Goal: Task Accomplishment & Management: Use online tool/utility

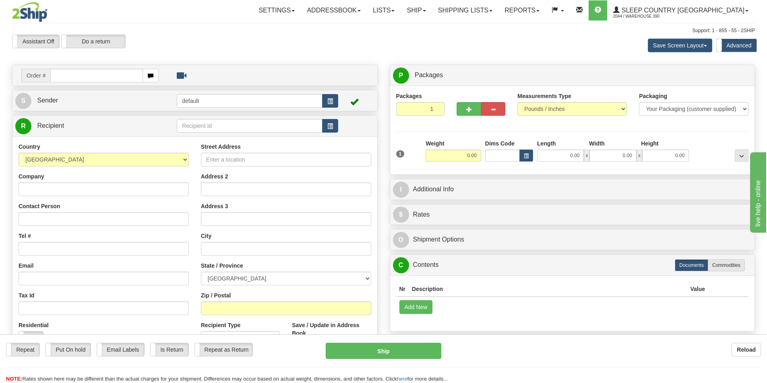
click at [94, 78] on input "text" at bounding box center [96, 76] width 93 height 14
click at [133, 78] on input "text" at bounding box center [96, 76] width 93 height 14
type input "9002I159389"
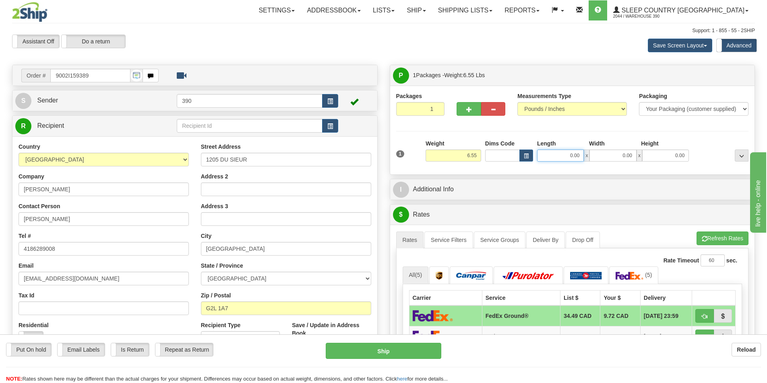
click at [582, 155] on input "0.00" at bounding box center [560, 156] width 47 height 12
type input "50.00"
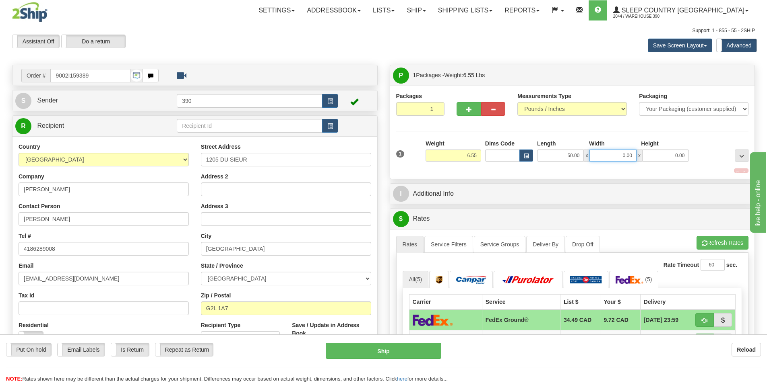
click at [635, 153] on input "0.00" at bounding box center [612, 156] width 47 height 12
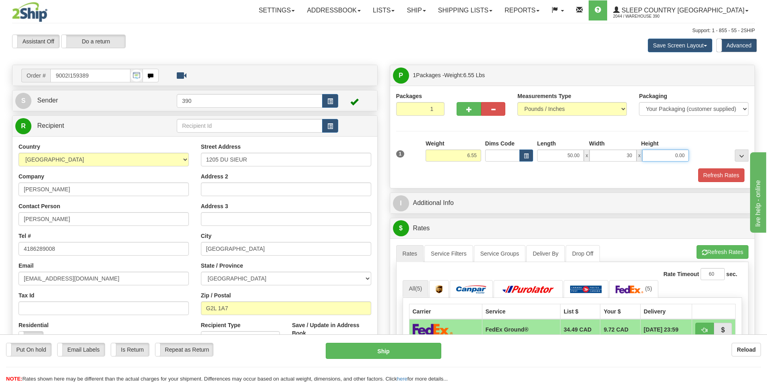
type input "30.00"
click at [686, 156] on input "0.00" at bounding box center [665, 156] width 47 height 12
type input "6.00"
click at [728, 173] on button "Refresh Rates" at bounding box center [721, 176] width 46 height 14
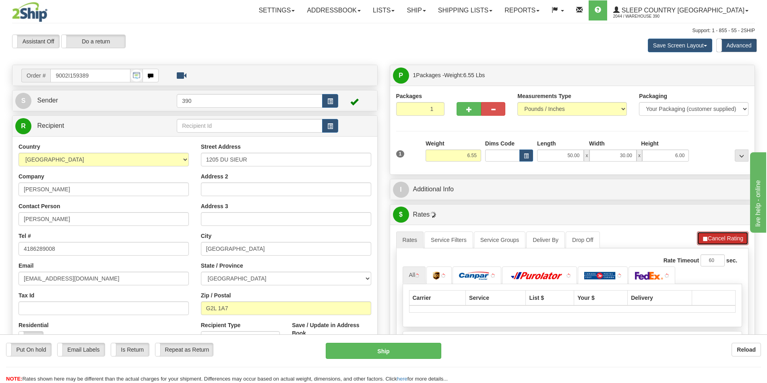
click at [722, 238] on button "Cancel Rating" at bounding box center [723, 239] width 52 height 14
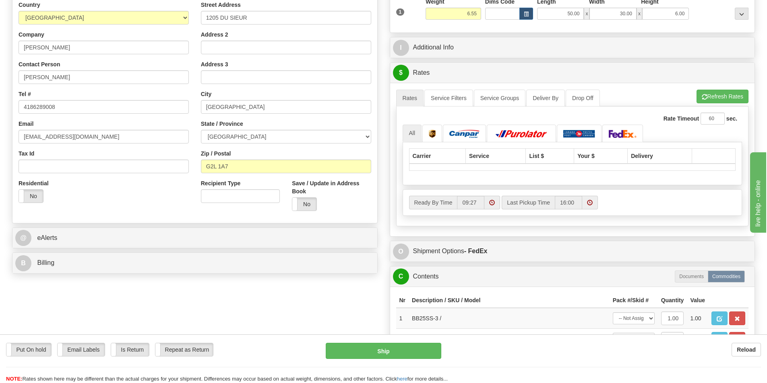
scroll to position [161, 0]
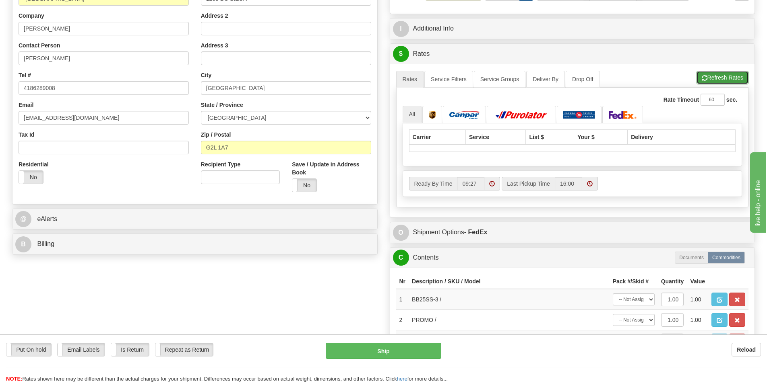
click at [723, 78] on button "Refresh Rates" at bounding box center [722, 78] width 52 height 14
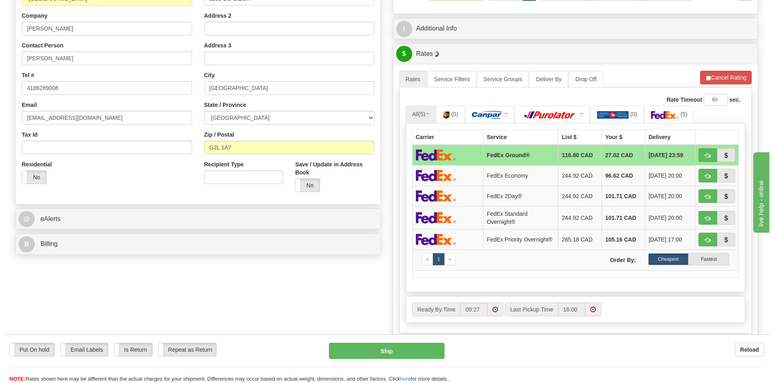
scroll to position [201, 0]
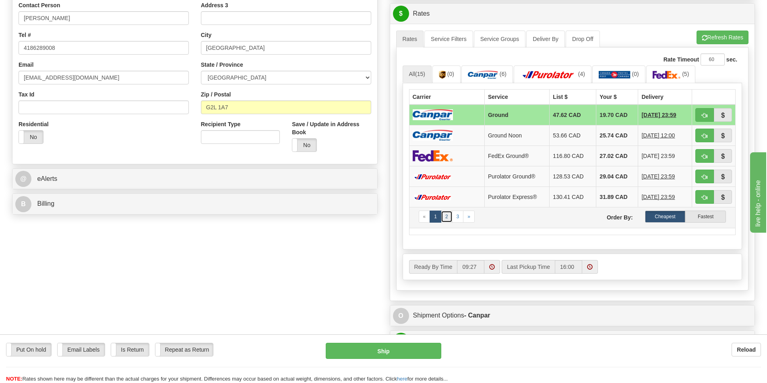
click at [445, 217] on link "2" at bounding box center [447, 217] width 12 height 12
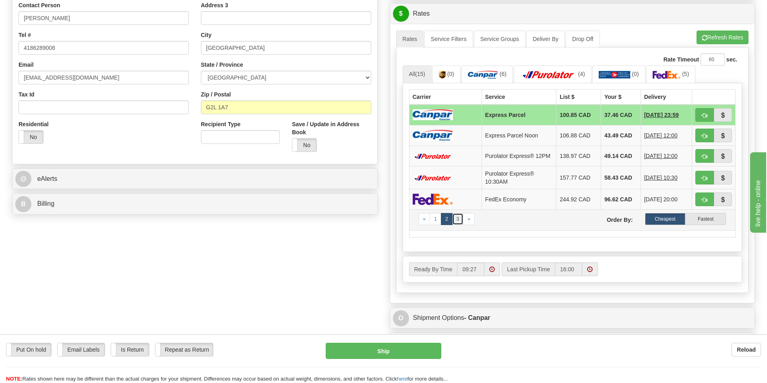
click at [456, 222] on link "3" at bounding box center [458, 219] width 12 height 12
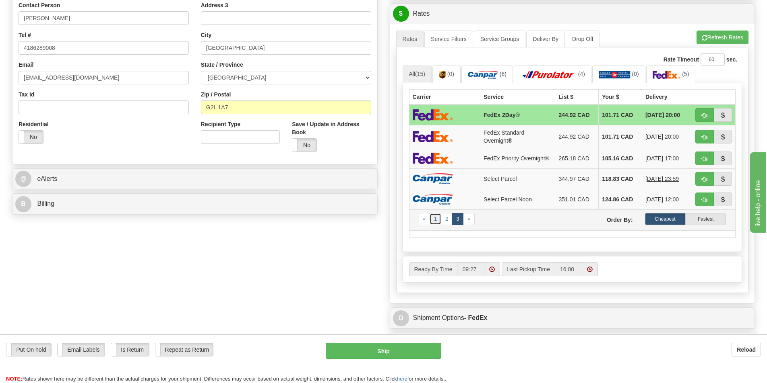
click at [435, 223] on link "1" at bounding box center [435, 219] width 12 height 12
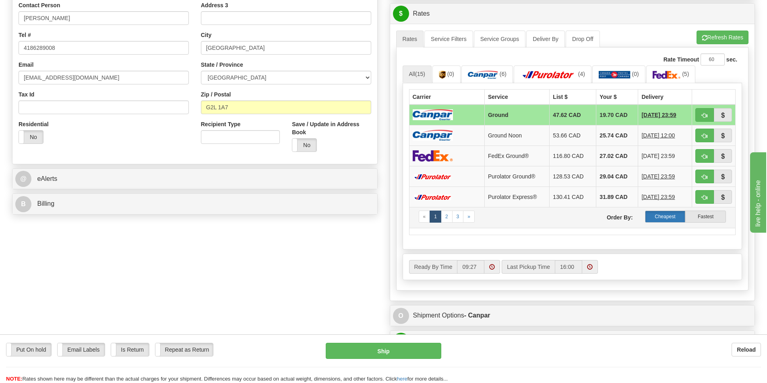
click at [668, 216] on label "Cheapest" at bounding box center [665, 217] width 41 height 12
click at [384, 350] on button "Ship" at bounding box center [383, 351] width 115 height 16
type input "1"
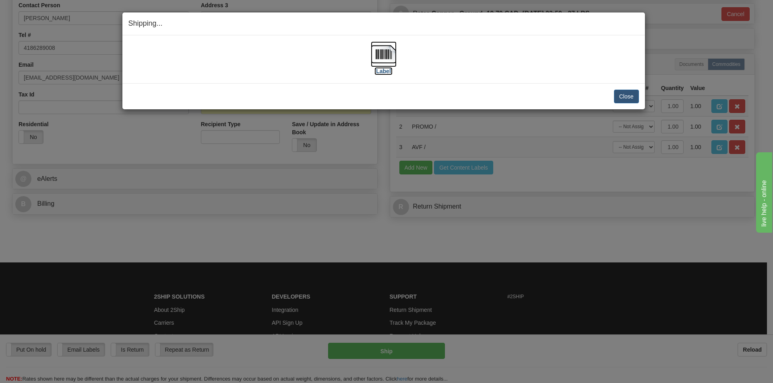
click at [381, 55] on img at bounding box center [384, 54] width 26 height 26
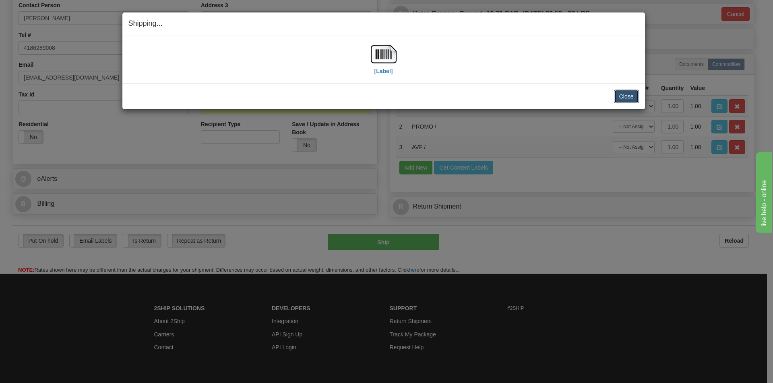
click at [628, 95] on button "Close" at bounding box center [626, 97] width 25 height 14
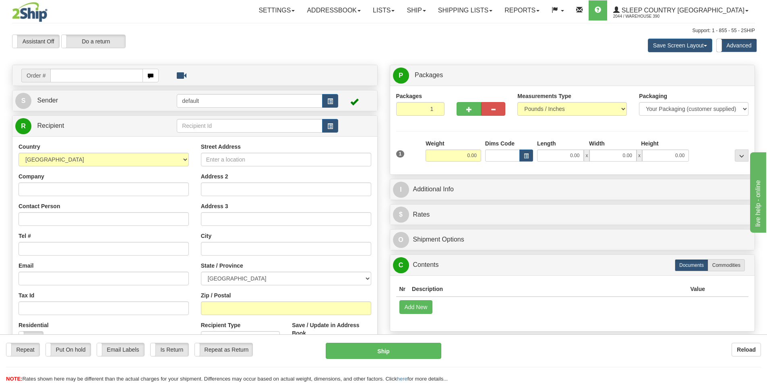
click at [81, 77] on input "text" at bounding box center [96, 76] width 93 height 14
click at [70, 76] on input "text" at bounding box center [96, 76] width 93 height 14
type input "9002I170081"
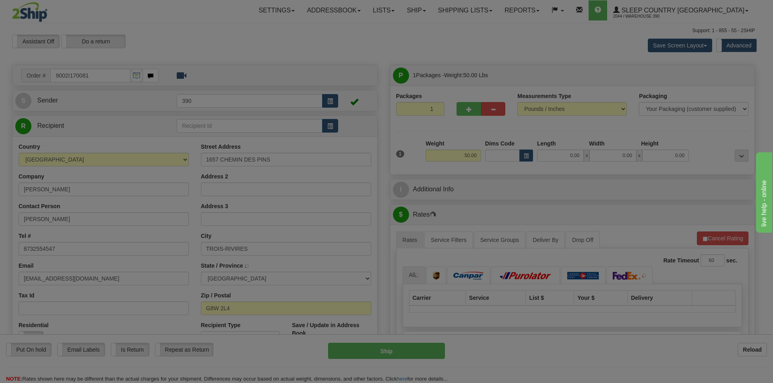
type input "TROIS-RIVIERES"
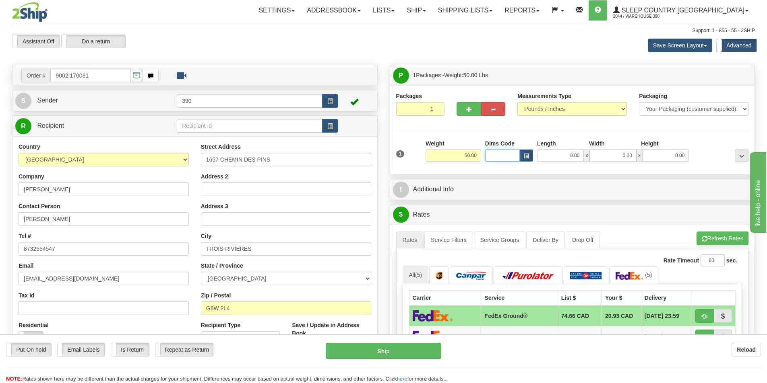
click at [504, 157] on input "Dims Code" at bounding box center [502, 156] width 35 height 12
click at [579, 156] on input "0.00" at bounding box center [560, 156] width 47 height 12
type input "15.00"
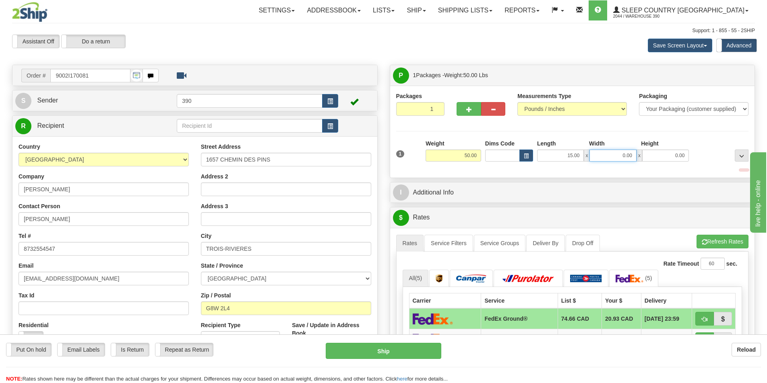
click at [635, 155] on input "0.00" at bounding box center [612, 156] width 47 height 12
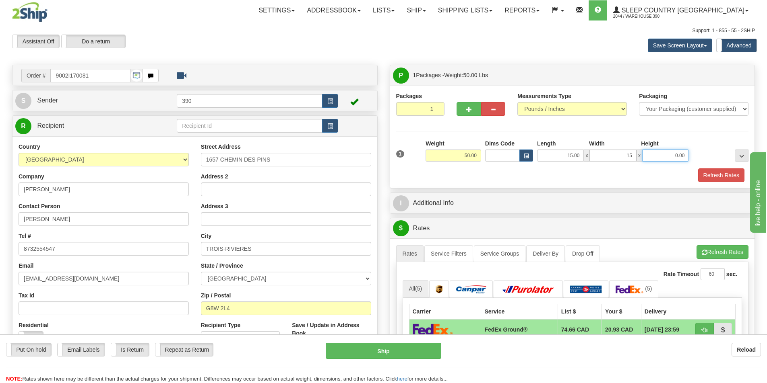
type input "15.00"
click at [687, 157] on input "0.00" at bounding box center [665, 156] width 47 height 12
type input "40.00"
click at [468, 108] on span "button" at bounding box center [469, 109] width 6 height 5
radio input "true"
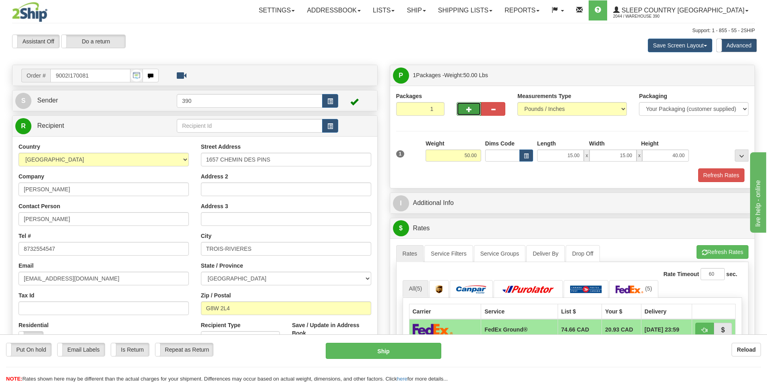
type input "2"
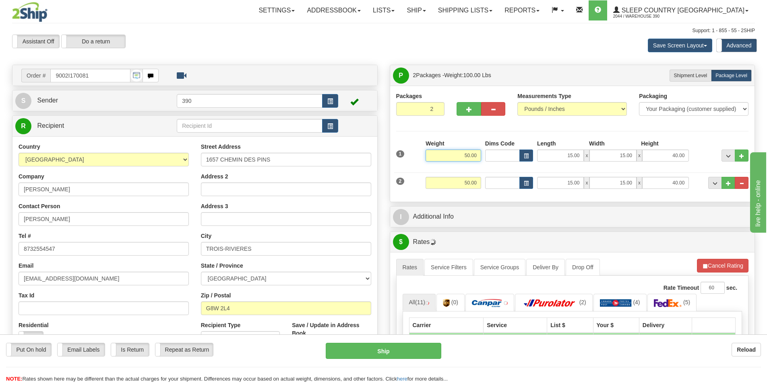
drag, startPoint x: 470, startPoint y: 156, endPoint x: 463, endPoint y: 156, distance: 6.8
click at [463, 156] on input "50.00" at bounding box center [453, 156] width 56 height 12
type input "10.00"
click at [469, 183] on input "50.00" at bounding box center [453, 183] width 56 height 12
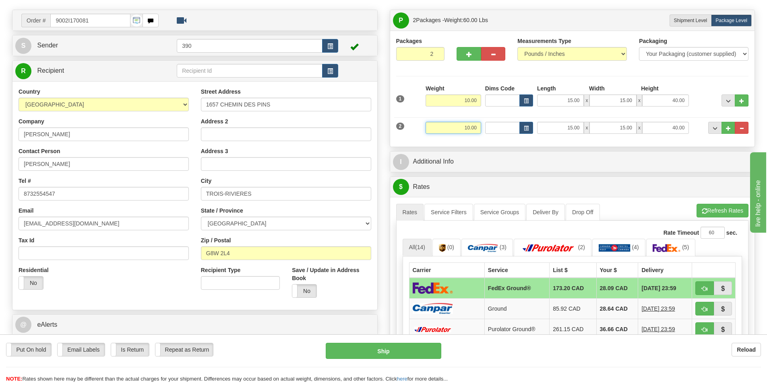
scroll to position [80, 0]
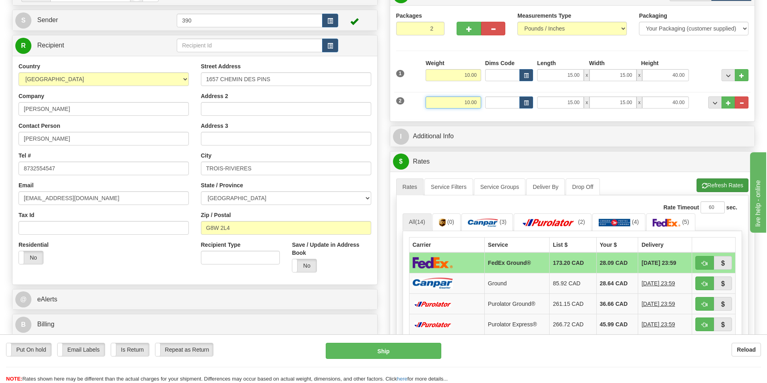
type input "10.00"
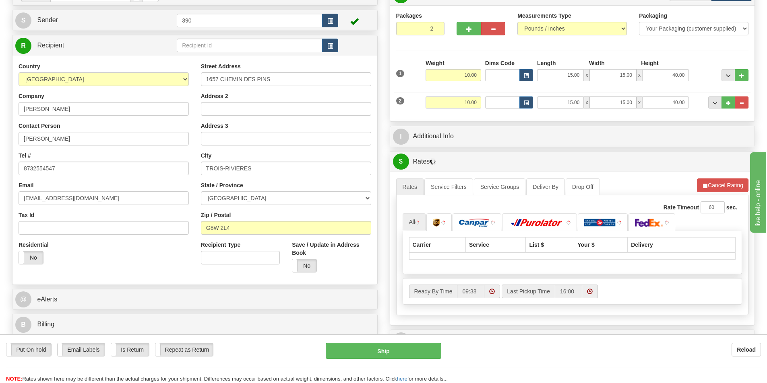
click at [721, 183] on li "Refresh Rates Cancel Rating" at bounding box center [723, 186] width 52 height 14
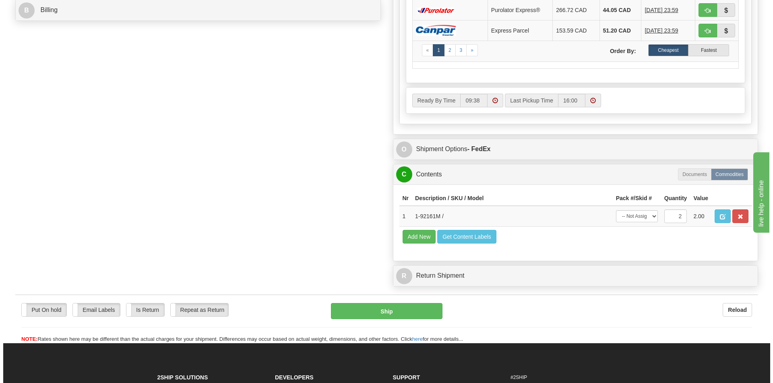
scroll to position [402, 0]
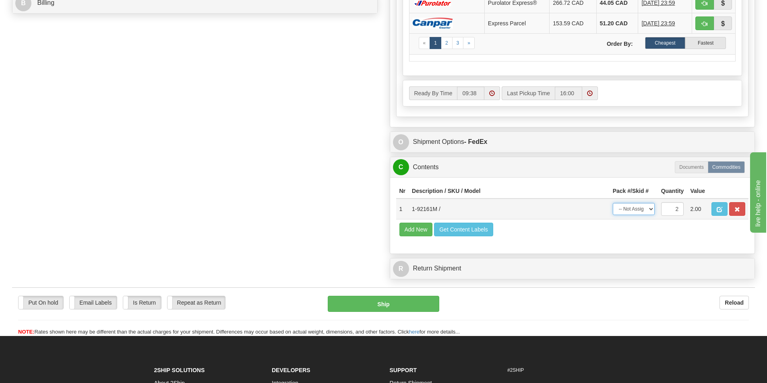
click at [649, 210] on select "-- Not Assigned -- Package 1 Package 2 Split" at bounding box center [633, 209] width 42 height 12
click at [612, 203] on select "-- Not Assigned -- Package 1 Package 2 Split" at bounding box center [633, 209] width 42 height 12
click at [651, 210] on select "-- Not Assigned -- Package 1 Package 2 Split" at bounding box center [633, 209] width 42 height 12
select select "1"
click at [612, 203] on select "-- Not Assigned -- Package 1 Package 2 Split" at bounding box center [633, 209] width 42 height 12
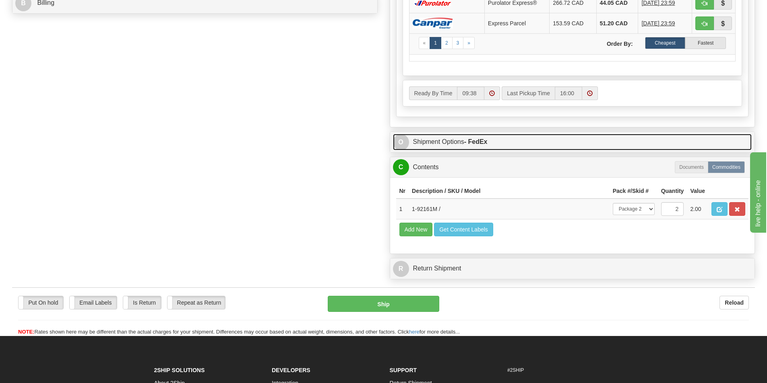
click at [435, 142] on link "O Shipment Options - FedEx" at bounding box center [572, 142] width 359 height 16
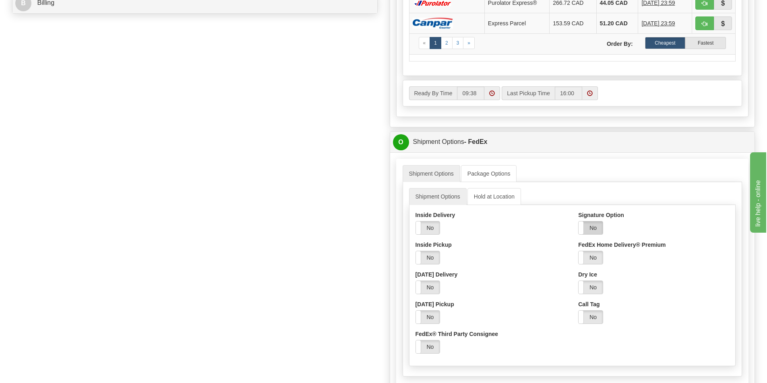
click at [594, 229] on label "No" at bounding box center [590, 228] width 24 height 13
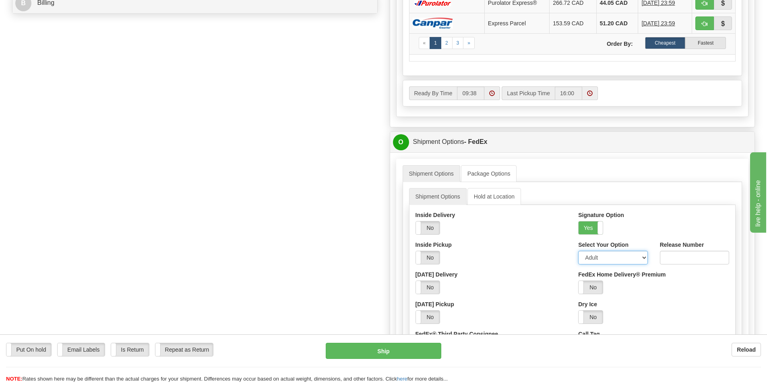
click at [643, 258] on select "Adult Direct Indirect No Signature Required Service Default" at bounding box center [612, 258] width 69 height 14
select select "1"
click at [578, 251] on select "Adult Direct Indirect No Signature Required Service Default" at bounding box center [612, 258] width 69 height 14
click at [383, 351] on button "Ship" at bounding box center [383, 351] width 115 height 16
type input "92"
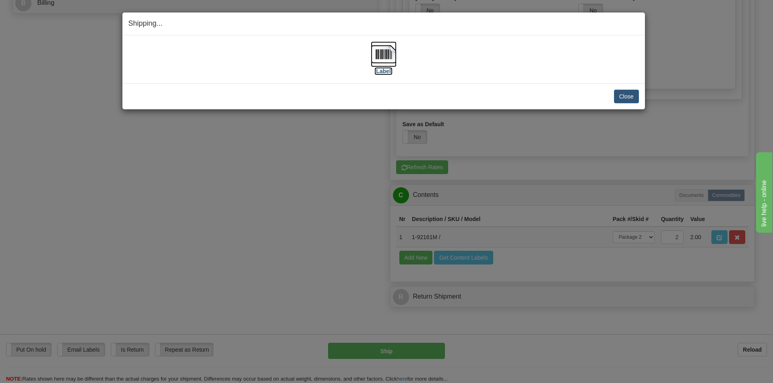
click at [378, 50] on img at bounding box center [384, 54] width 26 height 26
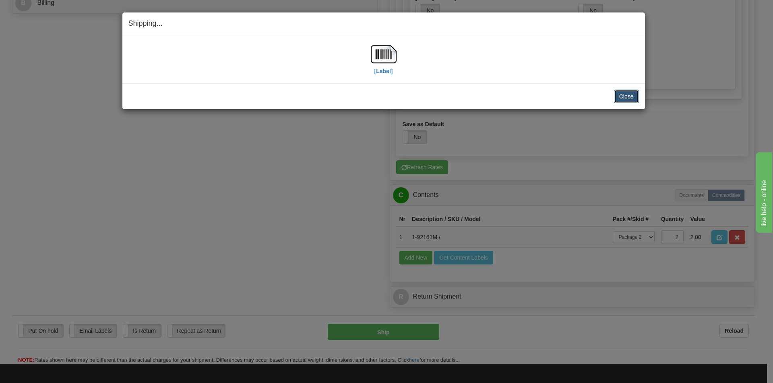
click at [631, 94] on button "Close" at bounding box center [626, 97] width 25 height 14
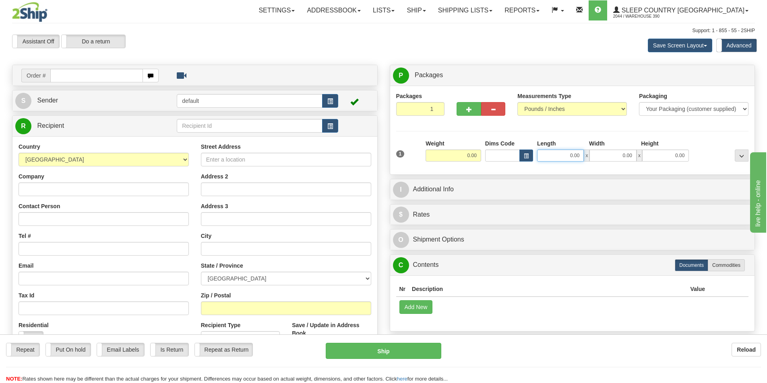
click at [583, 155] on input "0.00" at bounding box center [560, 156] width 47 height 12
type input "8.00"
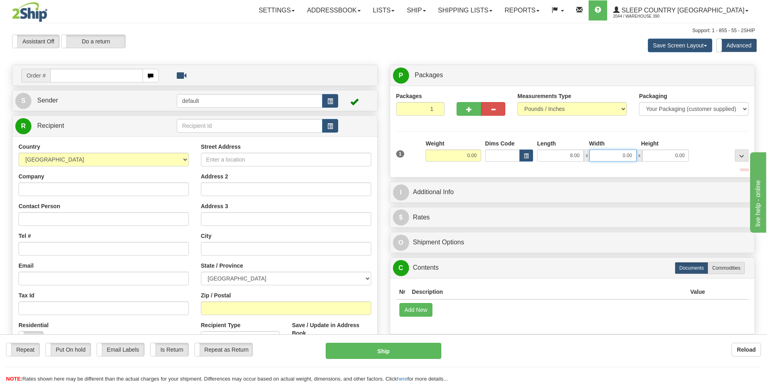
click at [633, 157] on input "0.00" at bounding box center [612, 156] width 47 height 12
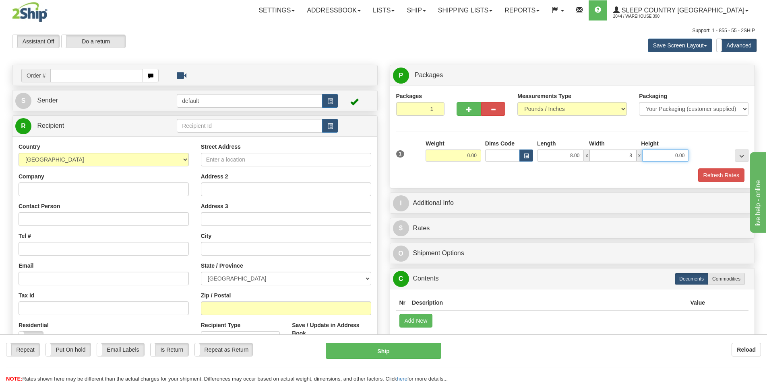
type input "8.00"
click at [685, 154] on input "0.00" at bounding box center [665, 156] width 47 height 12
type input "10.00"
click at [720, 173] on button "Refresh Rates" at bounding box center [721, 176] width 46 height 14
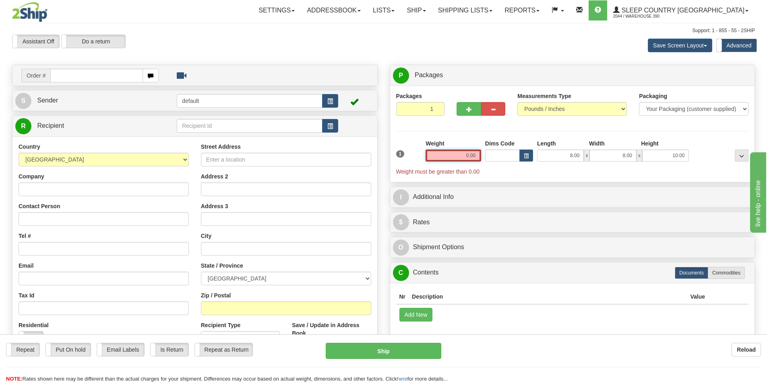
click at [473, 157] on input "0.00" at bounding box center [453, 156] width 56 height 12
type input "1"
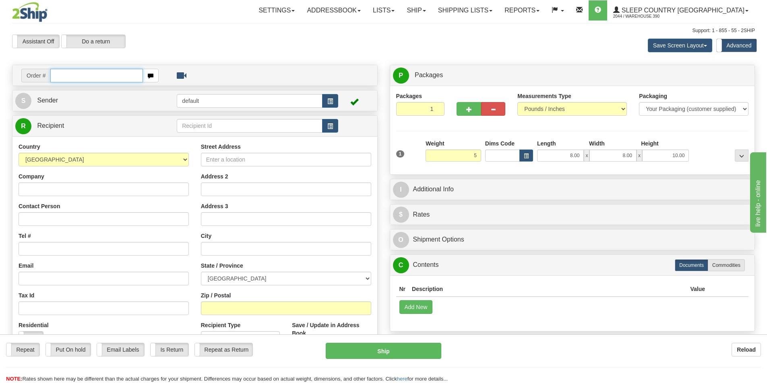
type input "5.00"
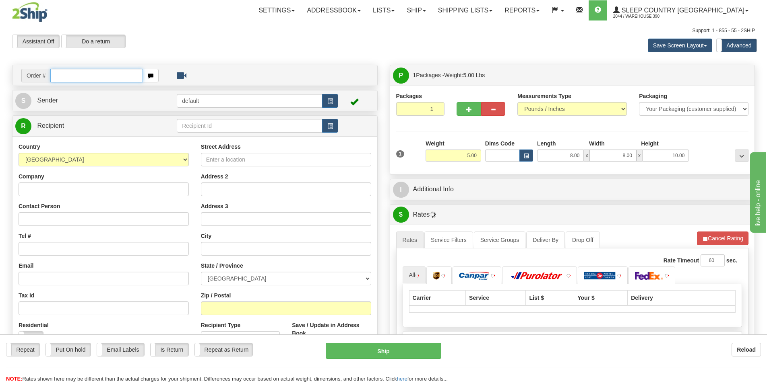
click at [77, 76] on input "text" at bounding box center [96, 76] width 93 height 14
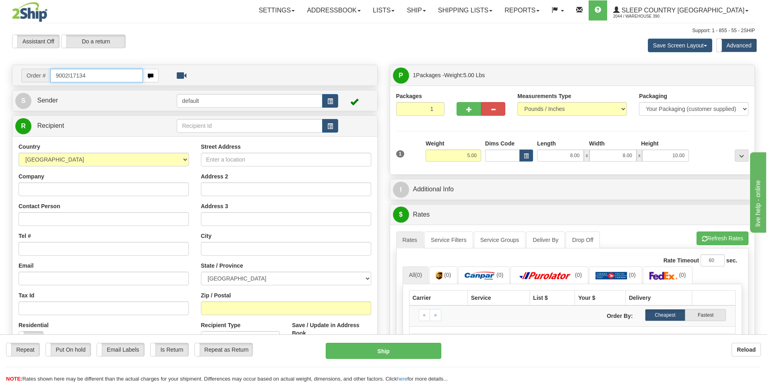
type input "9002I17134"
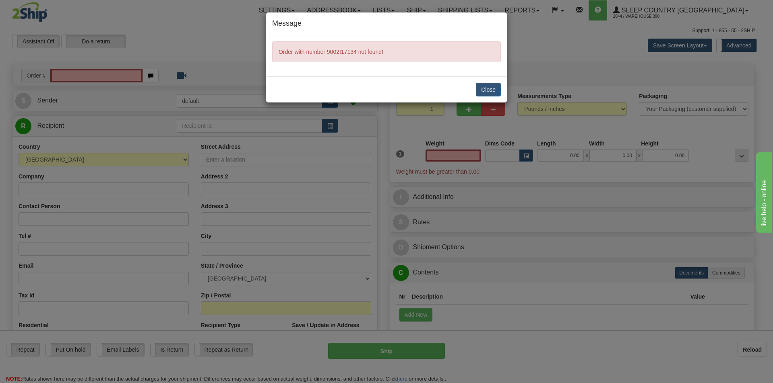
type input "0.00"
click at [492, 88] on button "Close" at bounding box center [488, 90] width 25 height 14
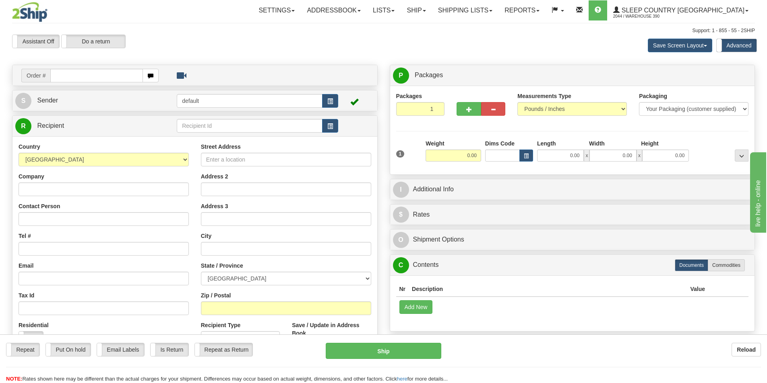
click at [85, 78] on input "text" at bounding box center [96, 76] width 93 height 14
type input "9002I171934"
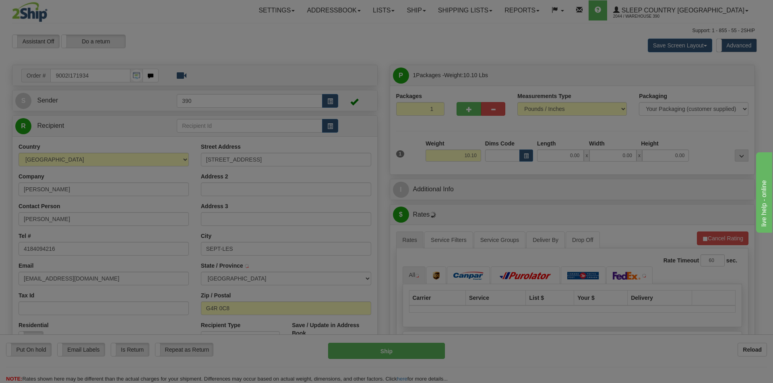
type input "SEPT-ILES"
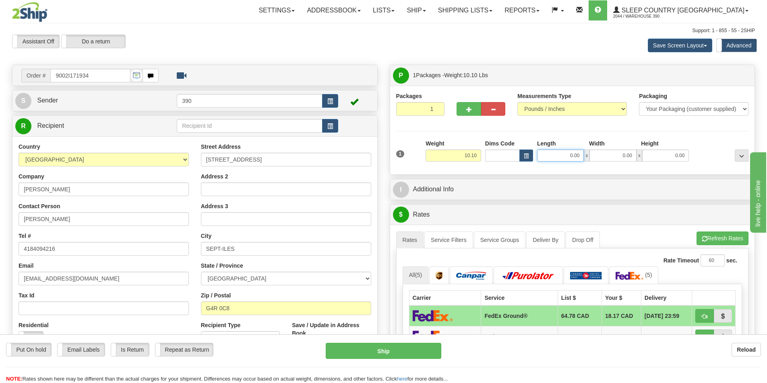
click at [580, 156] on input "0.00" at bounding box center [560, 156] width 47 height 12
type input "8.00"
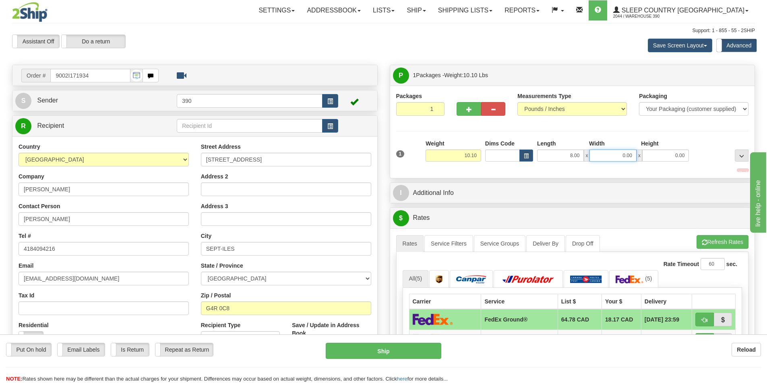
click at [634, 157] on input "0.00" at bounding box center [612, 156] width 47 height 12
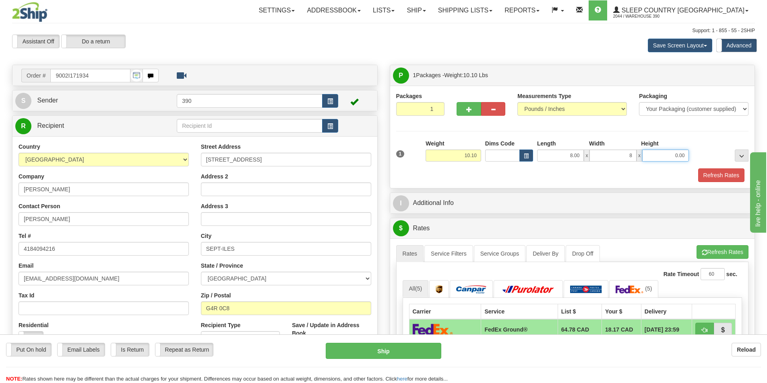
type input "8.00"
click at [684, 154] on input "0.00" at bounding box center [665, 156] width 47 height 12
type input "10.00"
click at [730, 173] on button "Refresh Rates" at bounding box center [721, 176] width 46 height 14
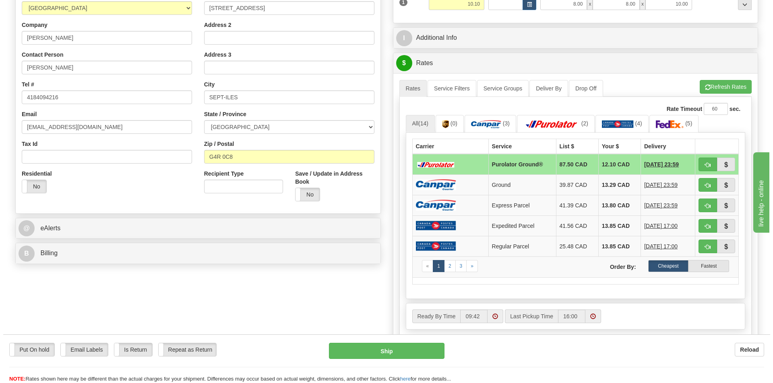
scroll to position [201, 0]
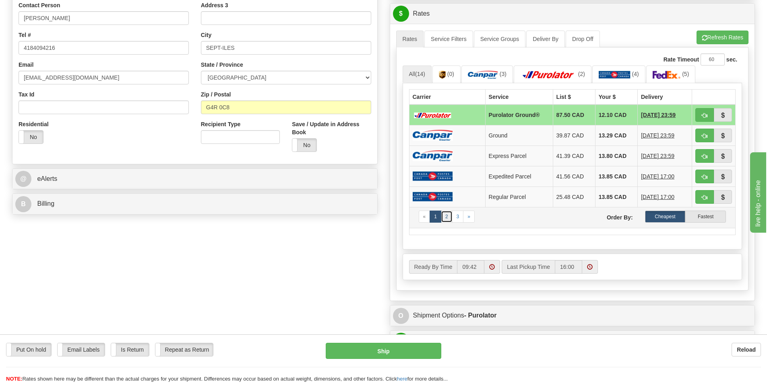
click at [447, 216] on link "2" at bounding box center [447, 217] width 12 height 12
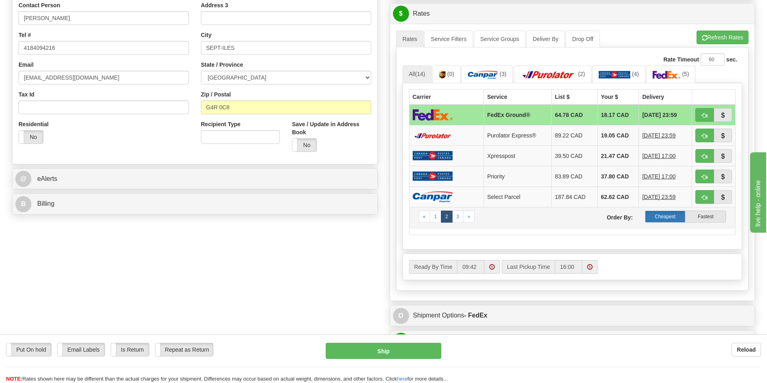
click at [662, 213] on label "Cheapest" at bounding box center [665, 217] width 41 height 12
click at [384, 350] on button "Ship" at bounding box center [383, 351] width 115 height 16
type input "92"
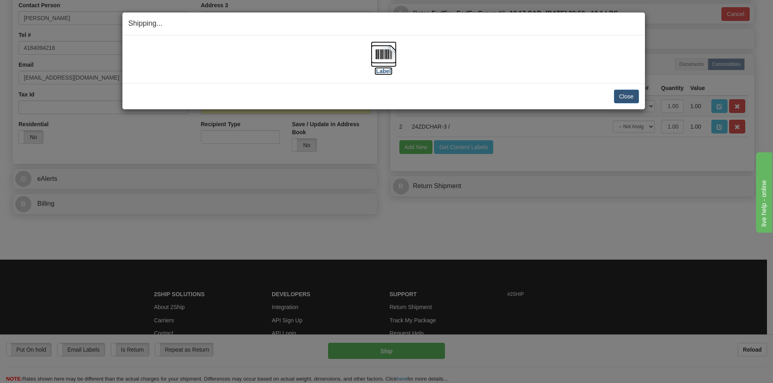
click at [383, 54] on img at bounding box center [384, 54] width 26 height 26
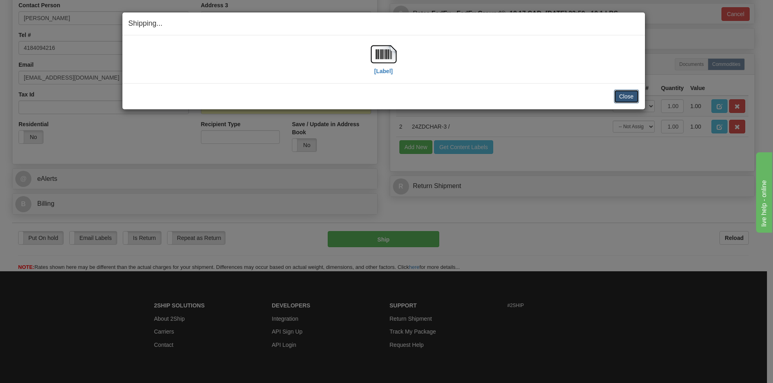
click at [627, 95] on button "Close" at bounding box center [626, 97] width 25 height 14
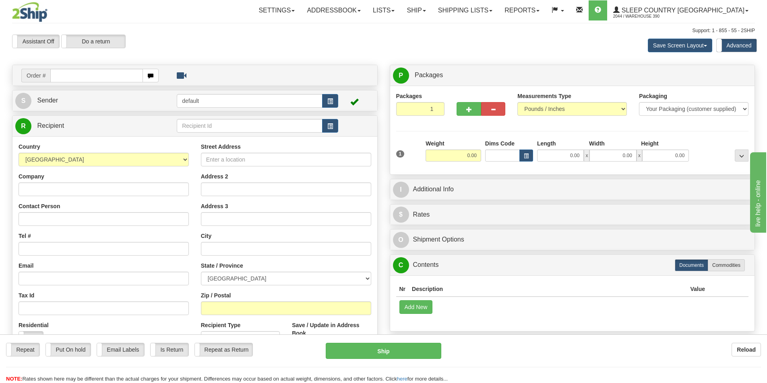
click at [85, 74] on input "text" at bounding box center [96, 76] width 93 height 14
type input "9002I172216"
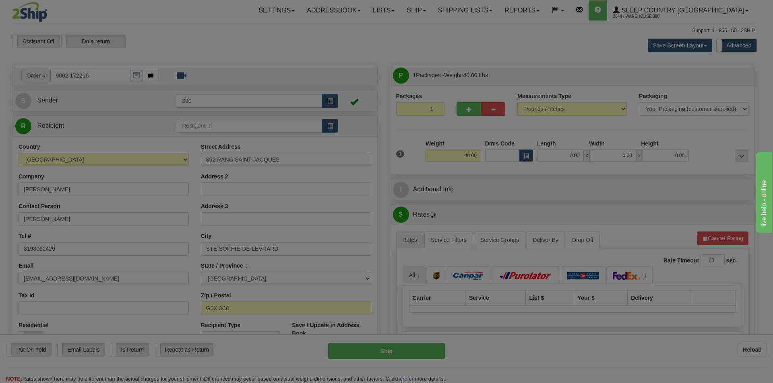
type input "SAINTE-SOPHIE-DE-LEVRARD"
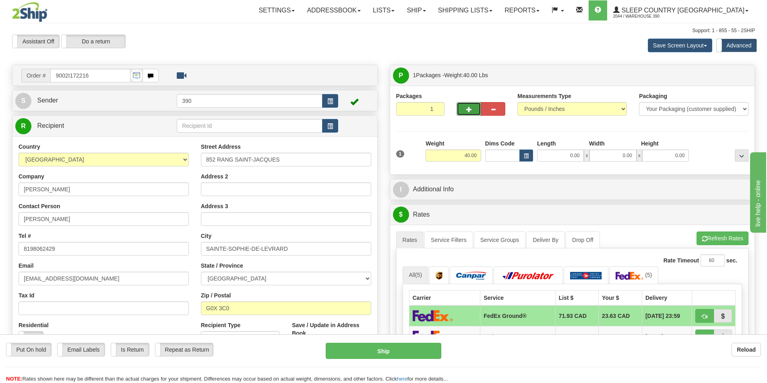
click at [468, 111] on span "button" at bounding box center [469, 109] width 6 height 5
radio input "true"
type input "2"
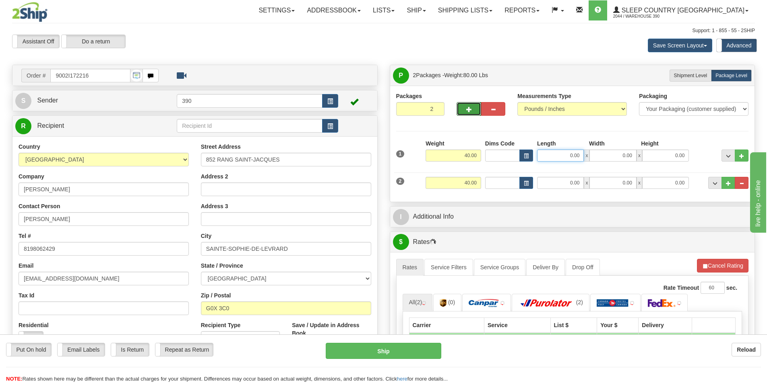
click at [579, 156] on input "0.00" at bounding box center [560, 156] width 47 height 12
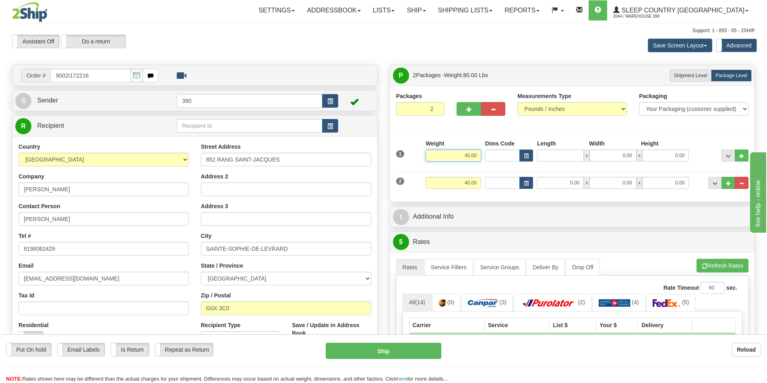
type input "0.00"
drag, startPoint x: 476, startPoint y: 154, endPoint x: 464, endPoint y: 156, distance: 12.6
click at [464, 156] on input "40.00" at bounding box center [453, 156] width 56 height 12
type input "3.00"
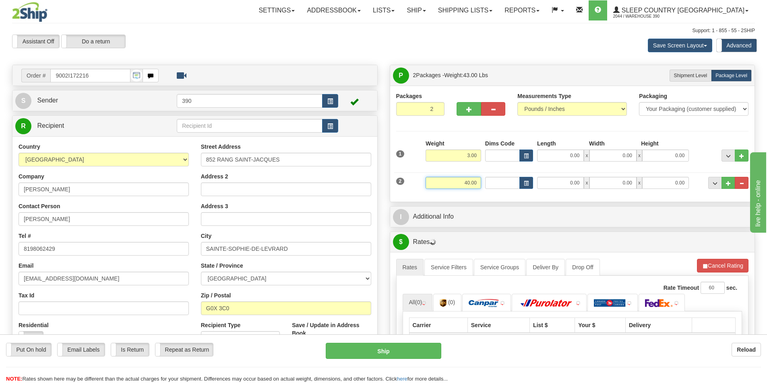
drag, startPoint x: 478, startPoint y: 182, endPoint x: 463, endPoint y: 184, distance: 15.0
click at [463, 184] on input "40.00" at bounding box center [453, 183] width 56 height 12
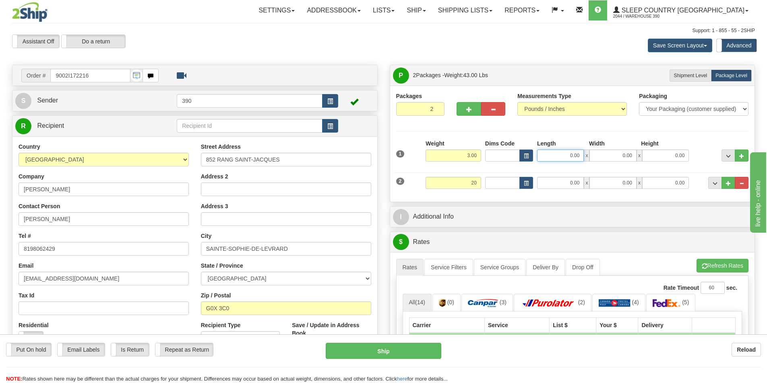
type input "20.00"
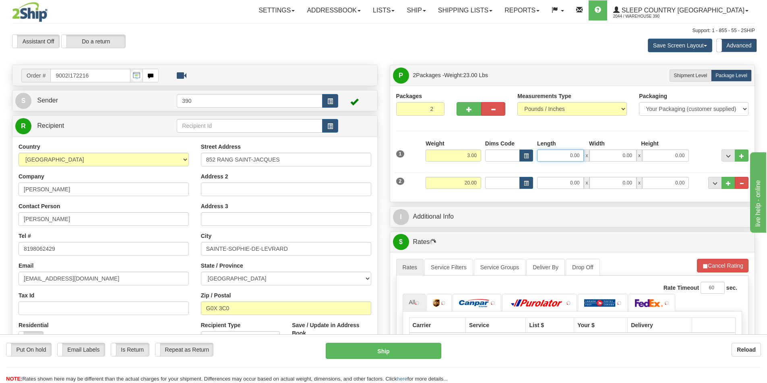
click at [577, 155] on input "0.00" at bounding box center [560, 156] width 47 height 12
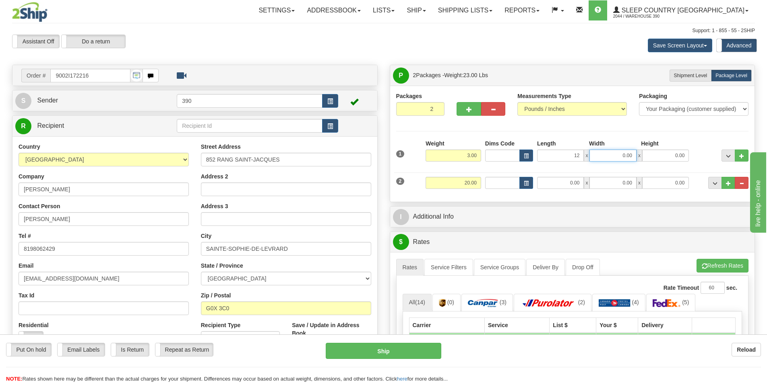
type input "12.00"
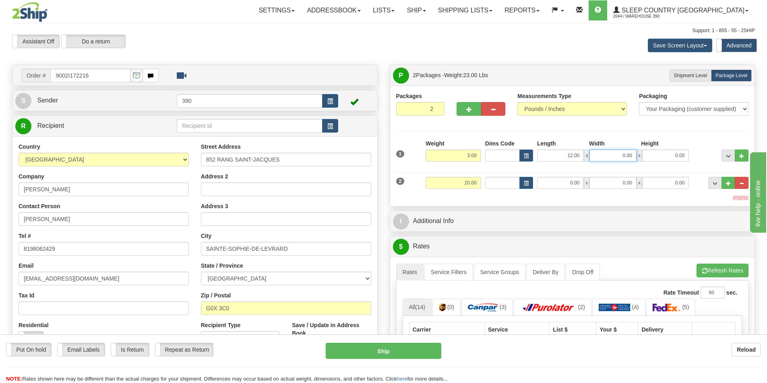
click at [632, 156] on input "0.00" at bounding box center [612, 156] width 47 height 12
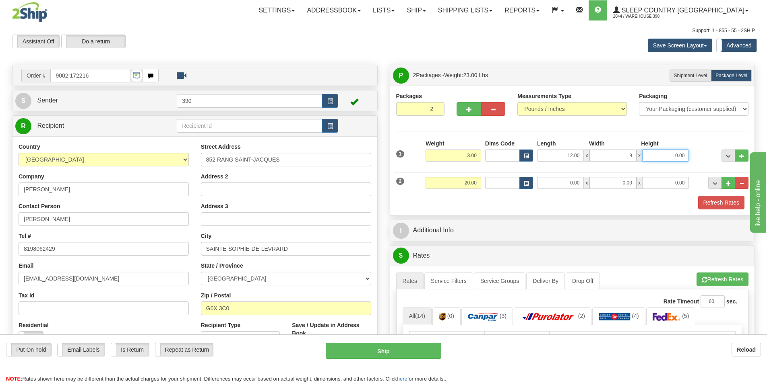
type input "9.00"
click at [686, 154] on input "0.00" at bounding box center [665, 156] width 47 height 12
type input "3.00"
click at [581, 184] on input "0.00" at bounding box center [560, 183] width 47 height 12
type input "18.00"
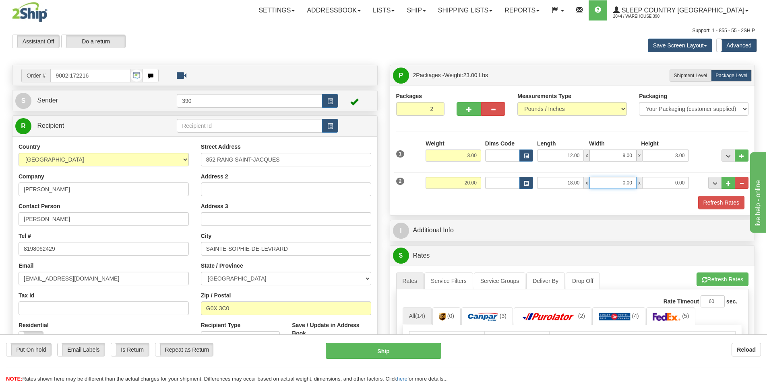
click at [633, 182] on input "0.00" at bounding box center [612, 183] width 47 height 12
type input "18.00"
click at [687, 182] on input "0.00" at bounding box center [665, 183] width 47 height 12
type input "40.00"
click at [708, 202] on button "Refresh Rates" at bounding box center [721, 203] width 46 height 14
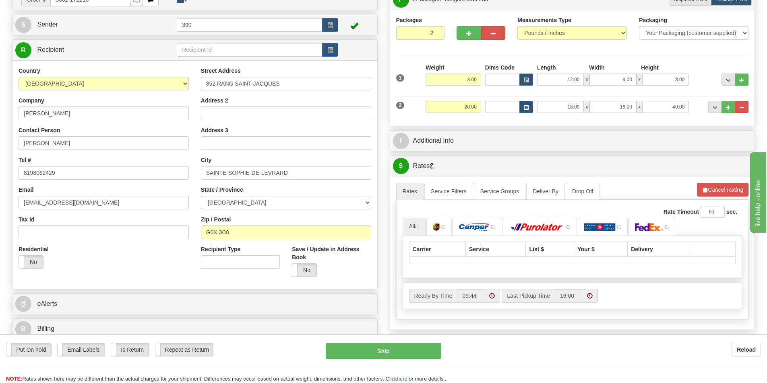
scroll to position [80, 0]
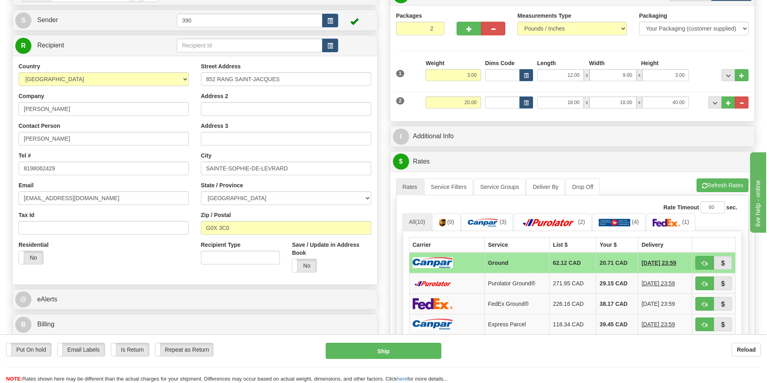
click at [603, 263] on td "20.71 CAD" at bounding box center [617, 263] width 42 height 21
click at [716, 184] on button "Refresh Rates" at bounding box center [722, 186] width 52 height 14
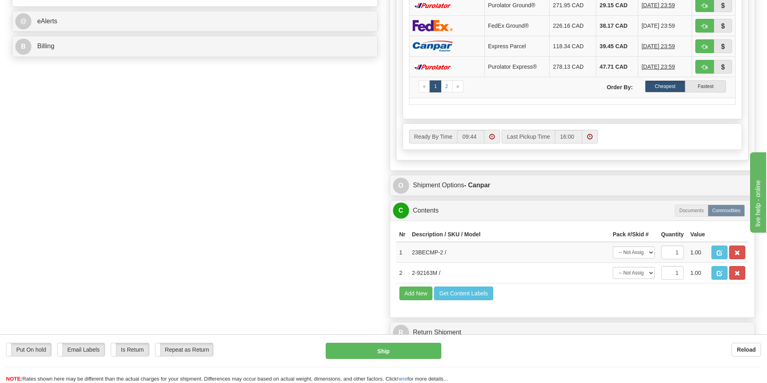
scroll to position [362, 0]
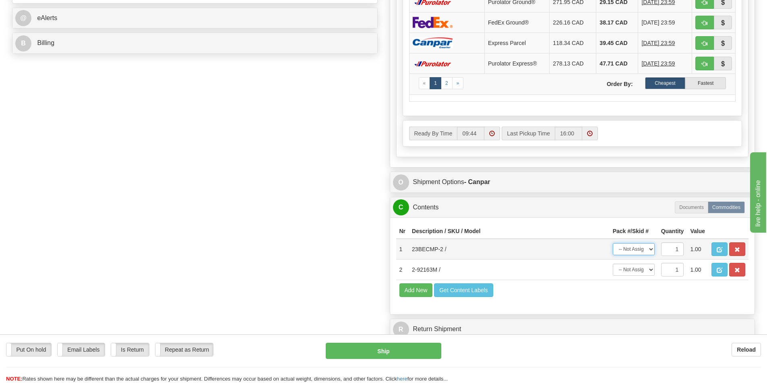
click at [650, 250] on select "-- Not Assigned -- Package 1 Package 2" at bounding box center [633, 249] width 42 height 12
select select "0"
click at [612, 243] on select "-- Not Assigned -- Package 1 Package 2" at bounding box center [633, 249] width 42 height 12
click at [651, 271] on select "-- Not Assigned -- Package 1 Package 2" at bounding box center [633, 270] width 42 height 12
select select "1"
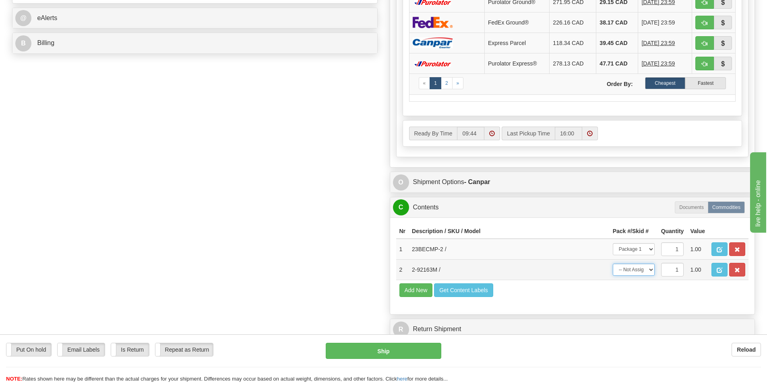
click at [612, 264] on select "-- Not Assigned -- Package 1 Package 2" at bounding box center [633, 270] width 42 height 12
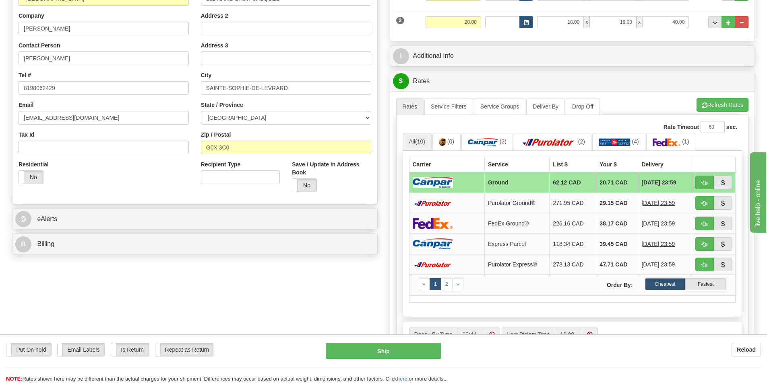
scroll to position [201, 0]
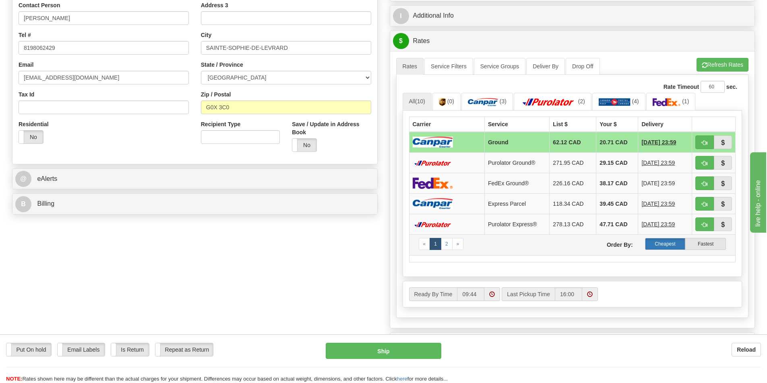
click at [666, 241] on label "Cheapest" at bounding box center [665, 244] width 41 height 12
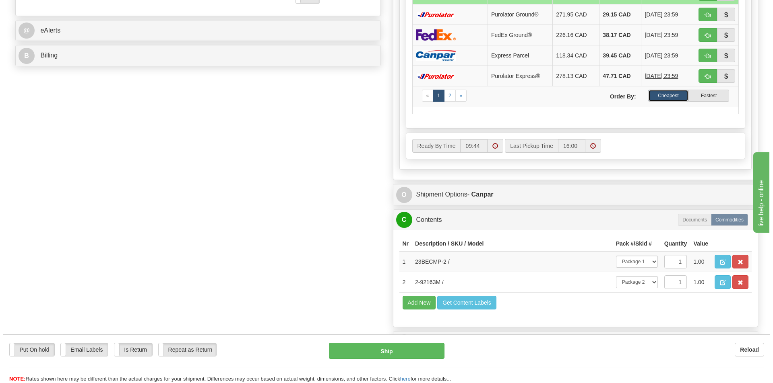
scroll to position [362, 0]
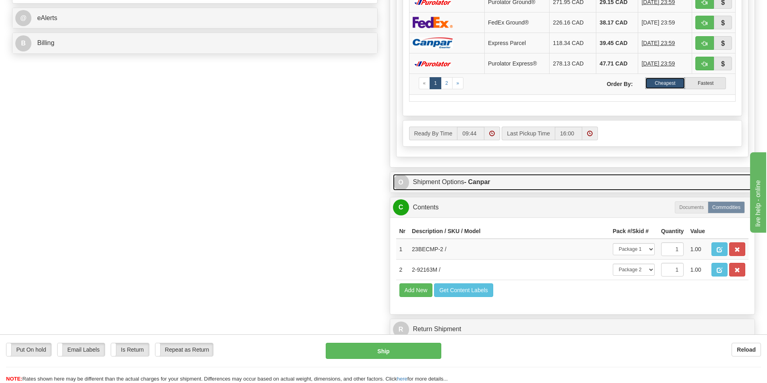
click at [445, 183] on link "O Shipment Options - Canpar" at bounding box center [572, 182] width 359 height 16
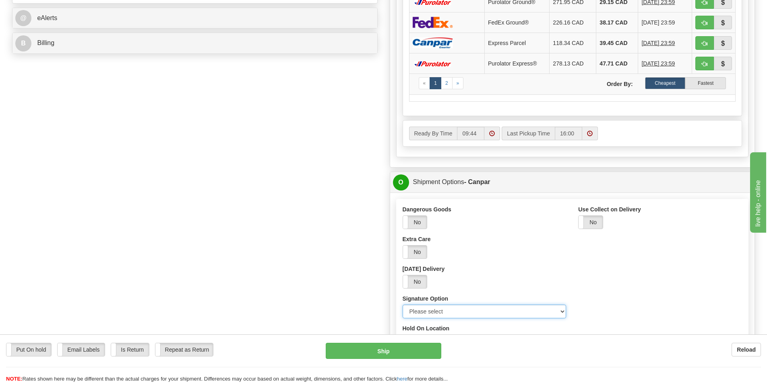
click at [561, 314] on select "Please select No Signature Required Signature Required Adult Signature" at bounding box center [484, 312] width 164 height 14
select select "2"
click at [402, 305] on select "Please select No Signature Required Signature Required Adult Signature" at bounding box center [484, 312] width 164 height 14
click at [392, 349] on button "Ship" at bounding box center [383, 351] width 115 height 16
type input "1"
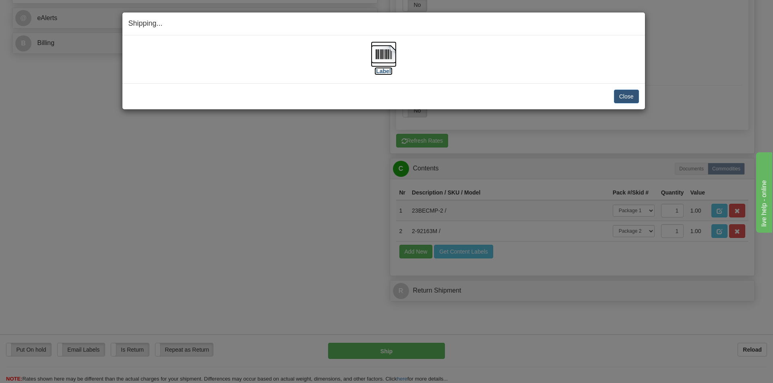
click at [379, 56] on img at bounding box center [384, 54] width 26 height 26
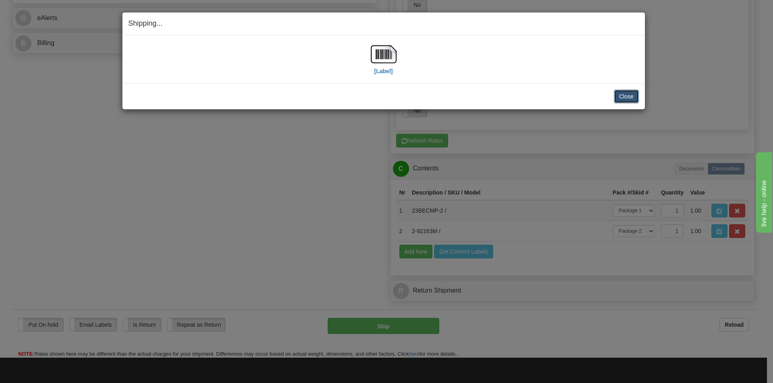
click at [617, 92] on button "Close" at bounding box center [626, 97] width 25 height 14
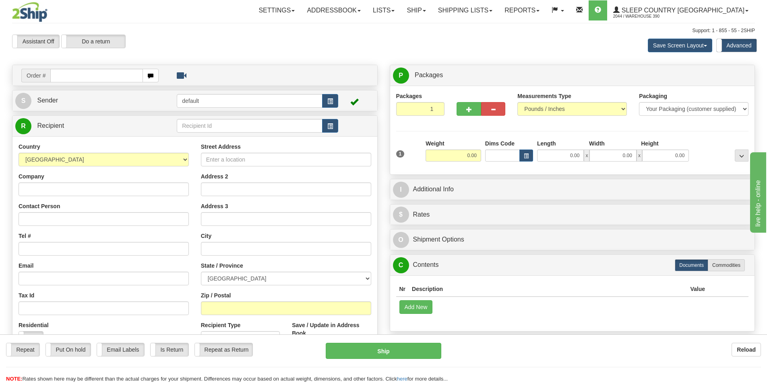
click at [102, 72] on input "text" at bounding box center [96, 76] width 93 height 14
type input "9002I172314"
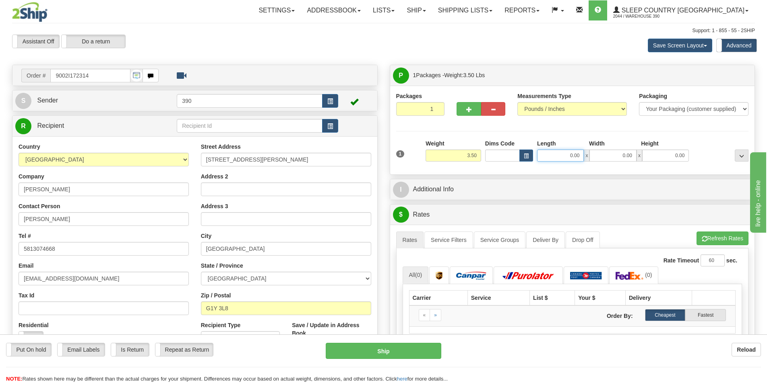
click at [583, 156] on input "0.00" at bounding box center [560, 156] width 47 height 12
type input "3.00"
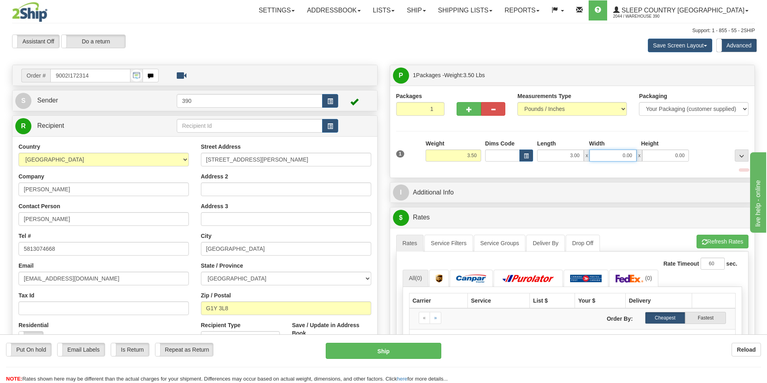
click at [634, 157] on input "0.00" at bounding box center [612, 156] width 47 height 12
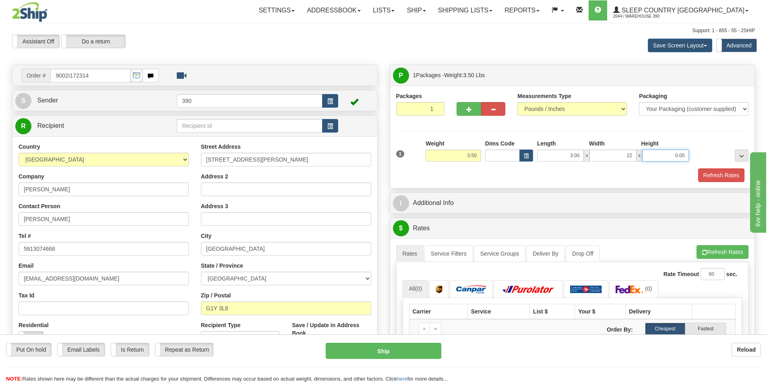
type input "22.00"
click at [688, 157] on input "0.00" at bounding box center [665, 156] width 47 height 12
type input "17.00"
click at [710, 174] on button "Refresh Rates" at bounding box center [721, 176] width 46 height 14
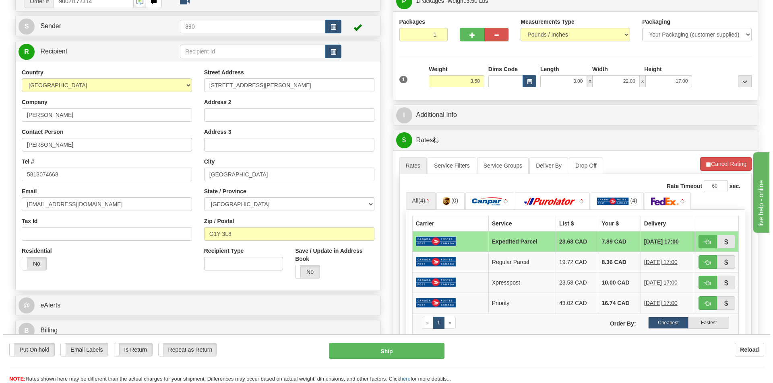
scroll to position [80, 0]
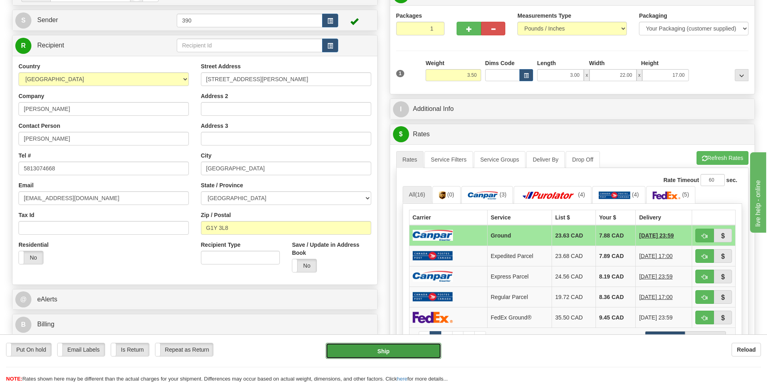
click at [386, 348] on button "Ship" at bounding box center [383, 351] width 115 height 16
type input "1"
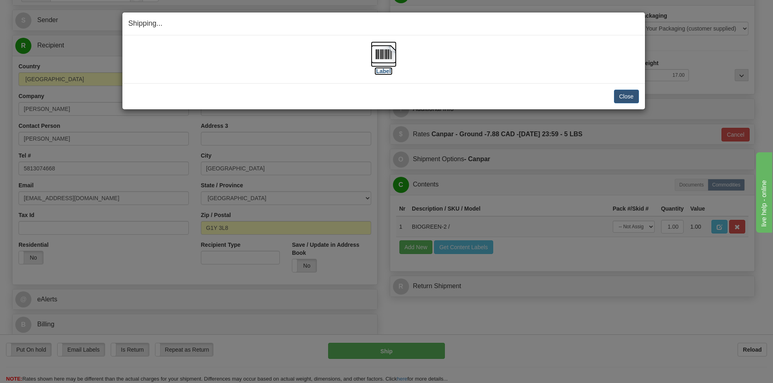
click at [381, 49] on img at bounding box center [384, 54] width 26 height 26
click at [622, 94] on button "Close" at bounding box center [626, 97] width 25 height 14
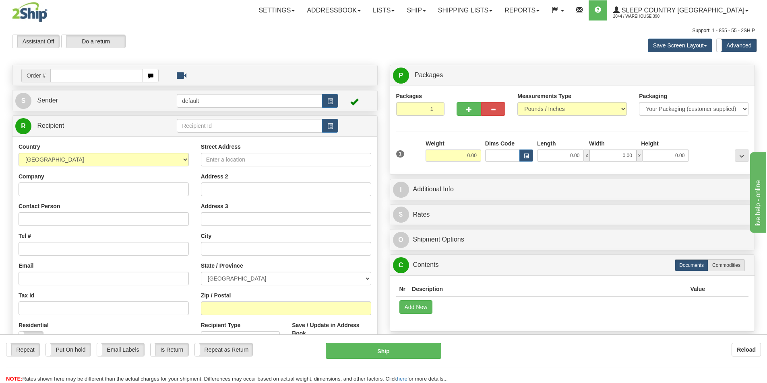
click at [91, 75] on input "text" at bounding box center [96, 76] width 93 height 14
type input "9002I172512"
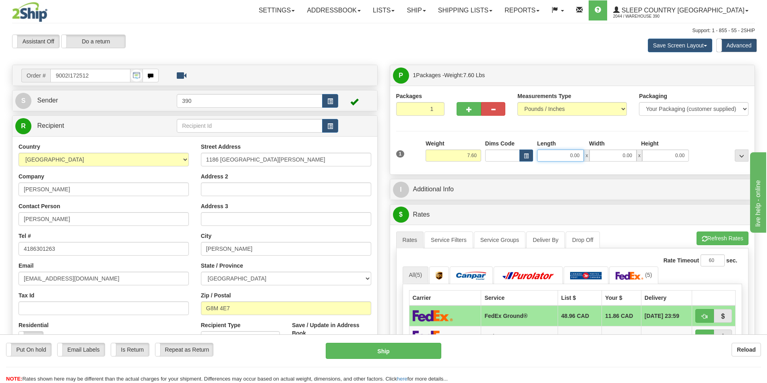
click at [581, 156] on input "0.00" at bounding box center [560, 156] width 47 height 12
type input "7.00"
click at [639, 158] on span "x" at bounding box center [639, 156] width 6 height 12
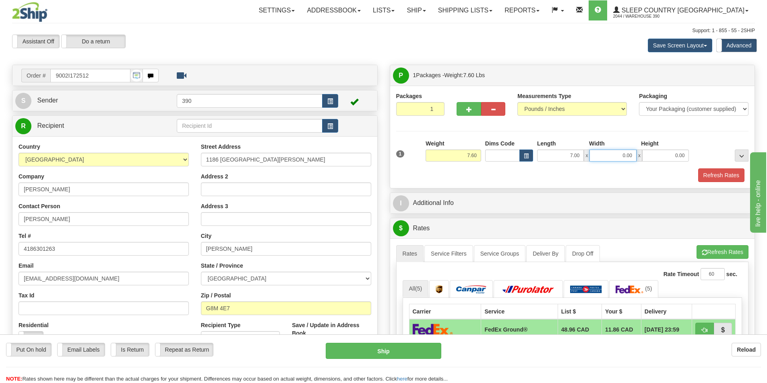
click at [633, 155] on input "0.00" at bounding box center [612, 156] width 47 height 12
type input "7.00"
click at [687, 156] on input "0.00" at bounding box center [665, 156] width 47 height 12
type input "14.00"
click at [720, 250] on button "Refresh Rates" at bounding box center [722, 252] width 52 height 14
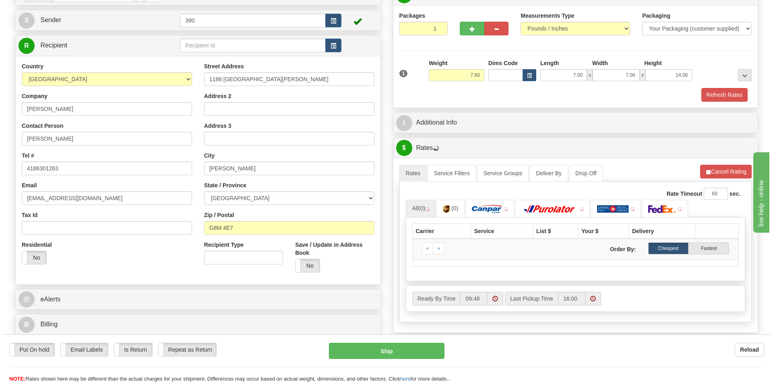
scroll to position [121, 0]
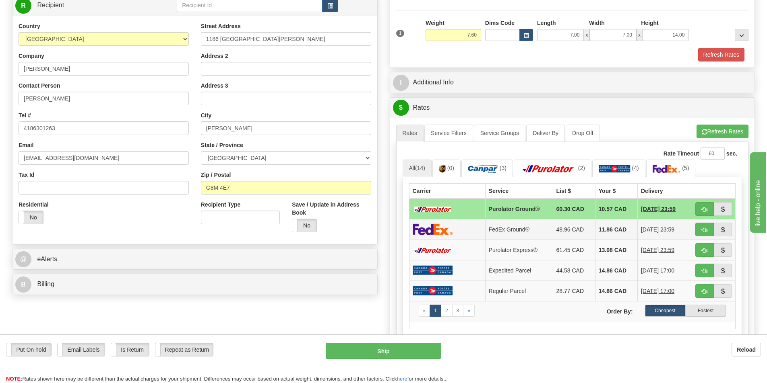
click at [606, 228] on td "11.86 CAD" at bounding box center [616, 229] width 42 height 21
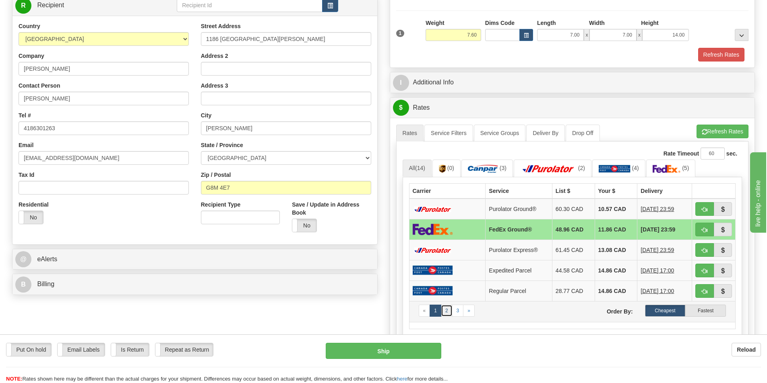
click at [447, 312] on link "2" at bounding box center [447, 311] width 12 height 12
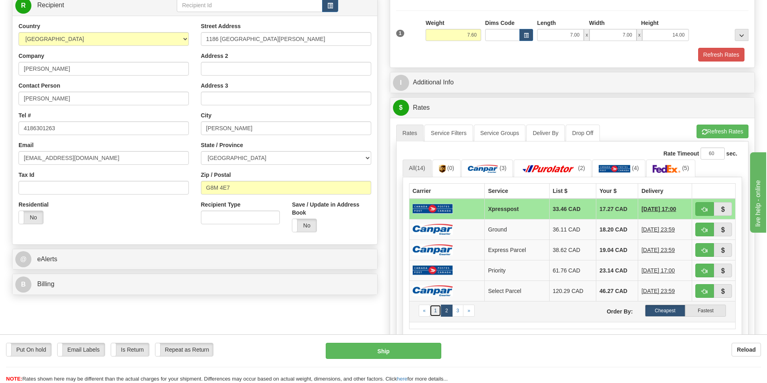
click at [436, 311] on link "1" at bounding box center [435, 311] width 12 height 12
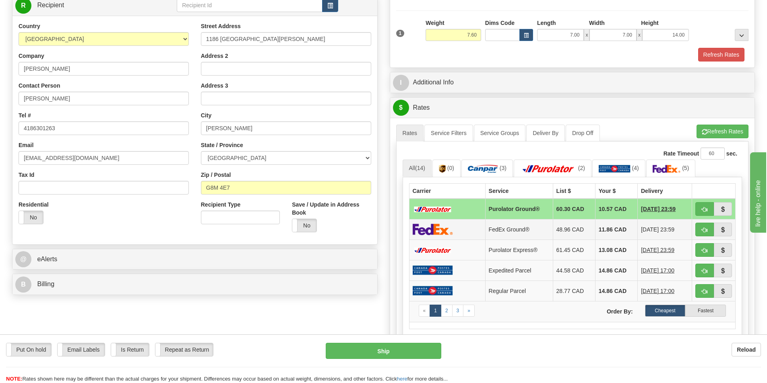
click at [599, 228] on td "11.86 CAD" at bounding box center [616, 229] width 42 height 21
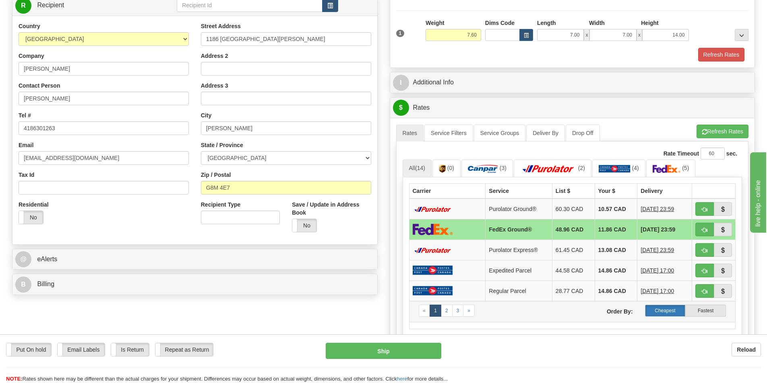
click at [666, 310] on label "Cheapest" at bounding box center [665, 311] width 41 height 12
click at [381, 352] on button "Ship" at bounding box center [383, 351] width 115 height 16
type input "92"
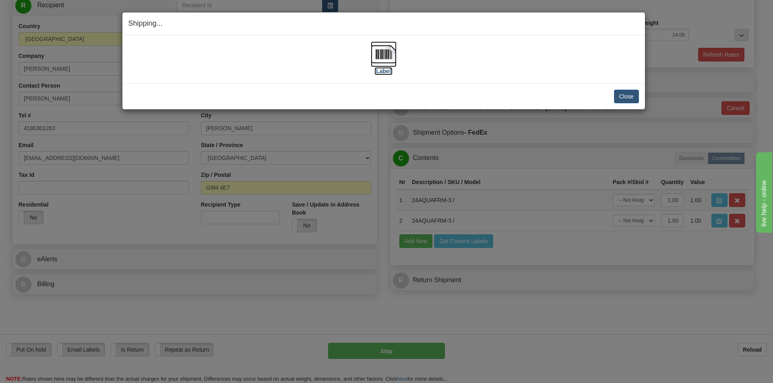
click at [383, 54] on img at bounding box center [384, 54] width 26 height 26
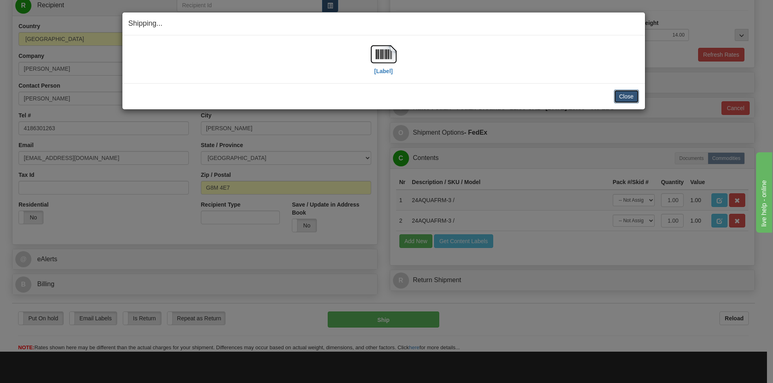
click at [625, 95] on button "Close" at bounding box center [626, 97] width 25 height 14
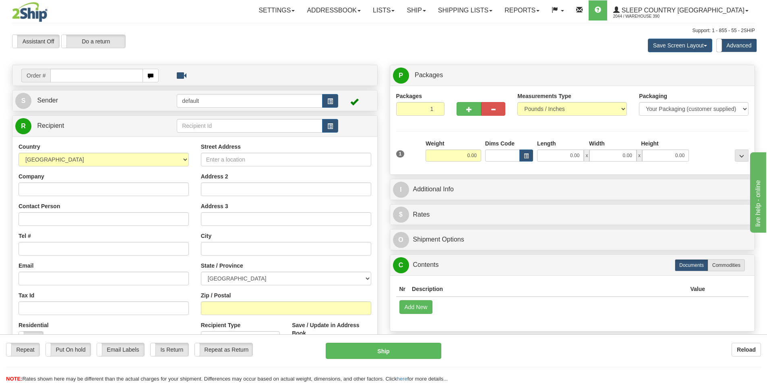
click at [105, 75] on input "text" at bounding box center [96, 76] width 93 height 14
type input "9002I172580"
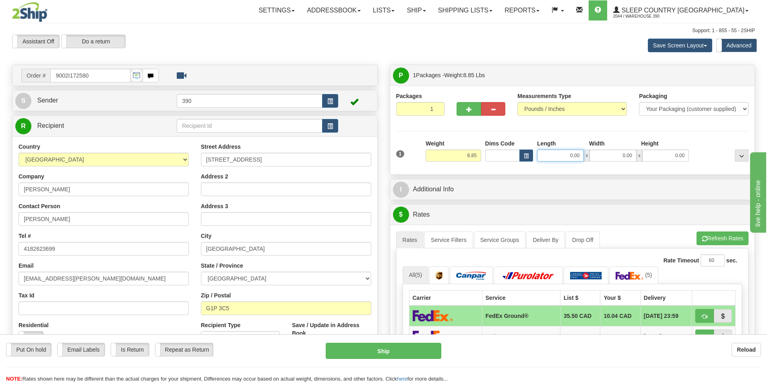
click at [577, 157] on input "0.00" at bounding box center [560, 156] width 47 height 12
type input "8.00"
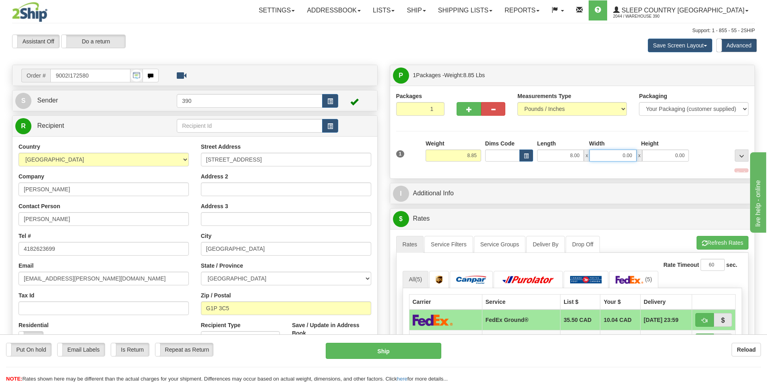
click at [630, 155] on input "0.00" at bounding box center [612, 156] width 47 height 12
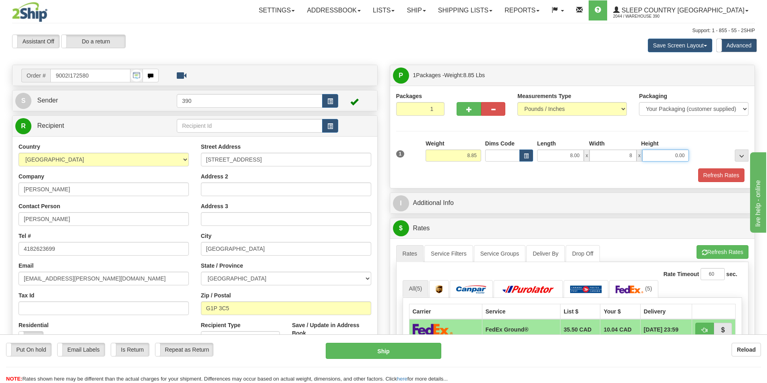
type input "8.00"
click at [686, 157] on input "0.00" at bounding box center [665, 156] width 47 height 12
type input "10.00"
click at [726, 176] on button "Refresh Rates" at bounding box center [721, 176] width 46 height 14
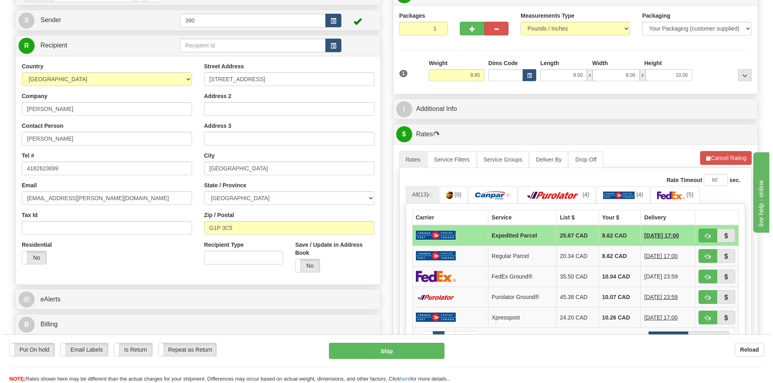
scroll to position [121, 0]
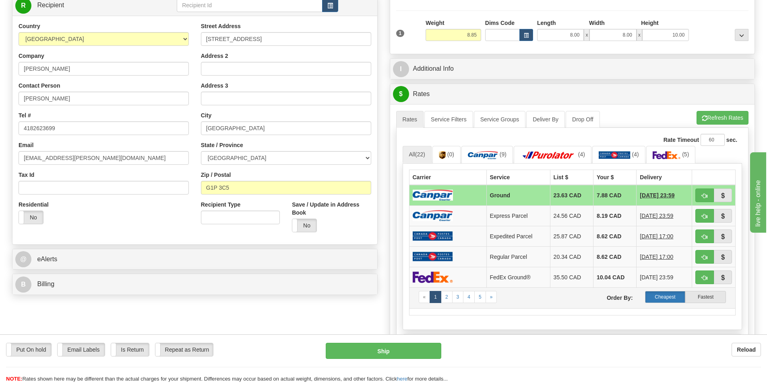
click at [664, 293] on label "Cheapest" at bounding box center [665, 297] width 41 height 12
click at [380, 348] on button "Ship" at bounding box center [383, 351] width 115 height 16
type input "1"
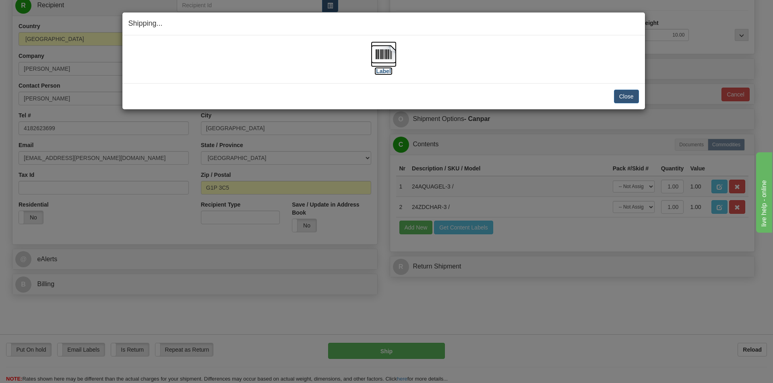
click at [388, 49] on img at bounding box center [384, 54] width 26 height 26
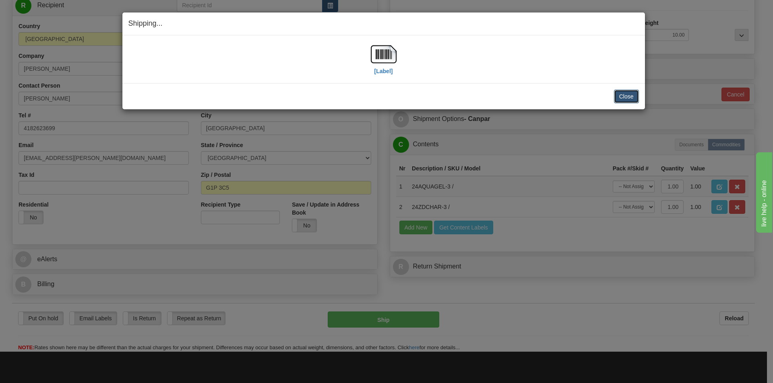
click at [623, 95] on button "Close" at bounding box center [626, 97] width 25 height 14
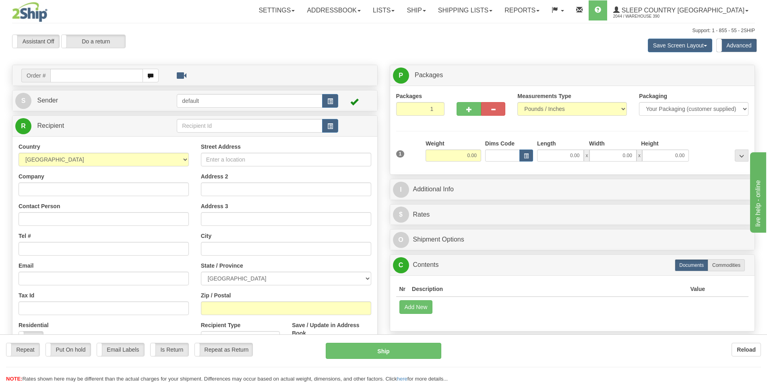
click at [118, 76] on input "text" at bounding box center [96, 76] width 93 height 14
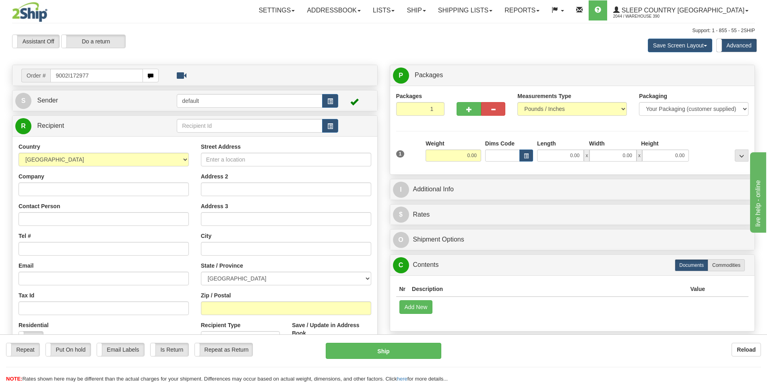
type input "9002I172977"
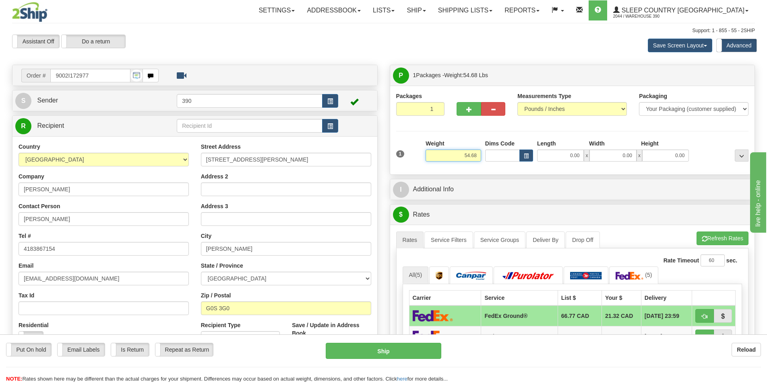
drag, startPoint x: 475, startPoint y: 154, endPoint x: 463, endPoint y: 156, distance: 12.6
click at [463, 156] on input "54.68" at bounding box center [453, 156] width 56 height 12
type input "20.00"
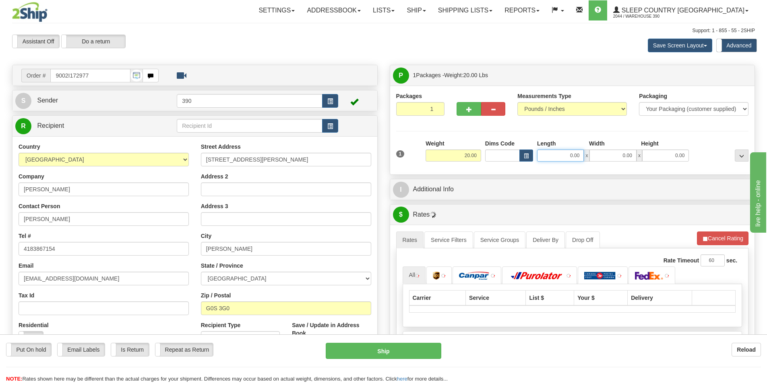
click at [579, 155] on input "0.00" at bounding box center [560, 156] width 47 height 12
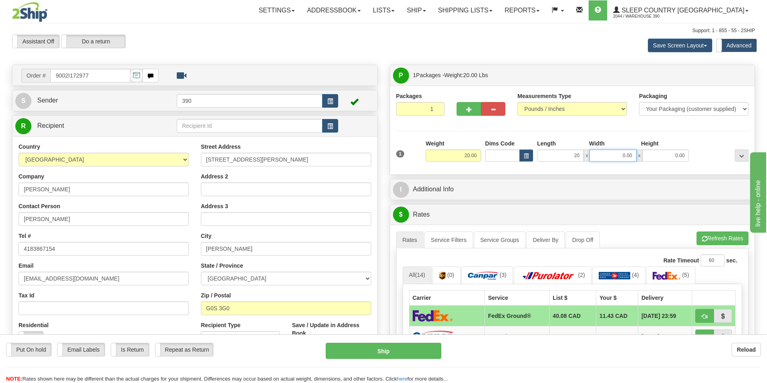
type input "20.00"
click at [632, 157] on input "0.00" at bounding box center [612, 156] width 47 height 12
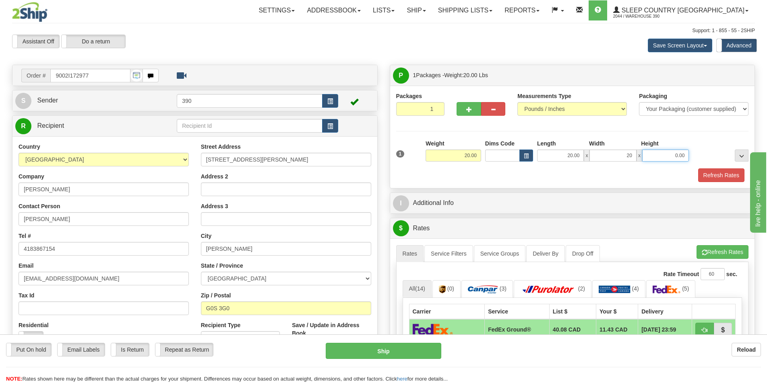
type input "20.00"
click at [685, 157] on input "0.00" at bounding box center [665, 156] width 47 height 12
type input "40.00"
click at [713, 175] on button "Refresh Rates" at bounding box center [721, 176] width 46 height 14
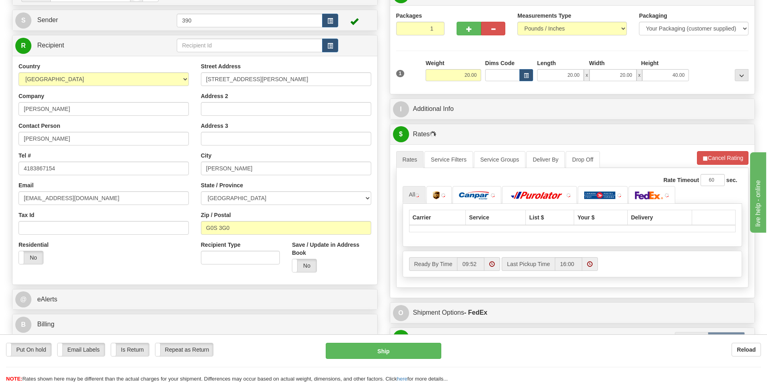
scroll to position [121, 0]
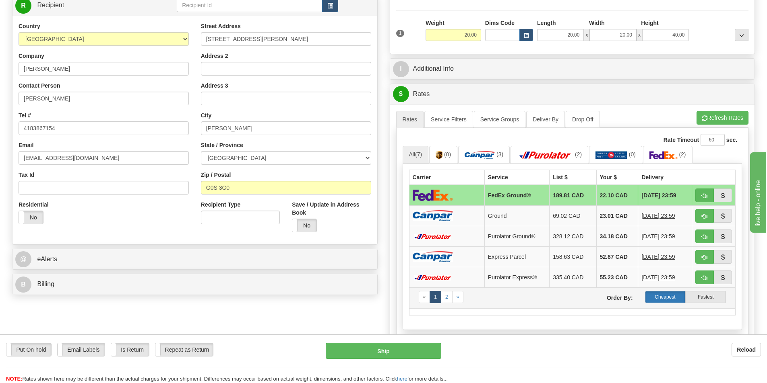
click at [659, 295] on label "Cheapest" at bounding box center [665, 297] width 41 height 12
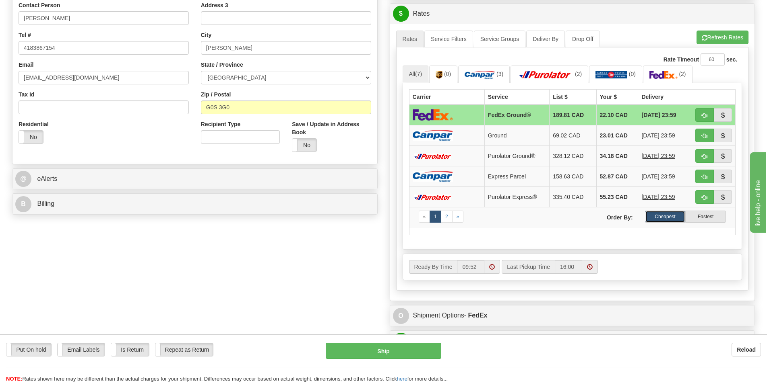
scroll to position [241, 0]
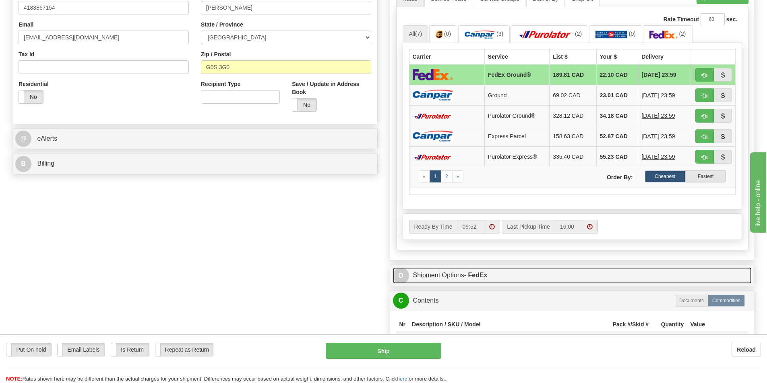
click at [456, 273] on link "O Shipment Options - FedEx" at bounding box center [572, 276] width 359 height 16
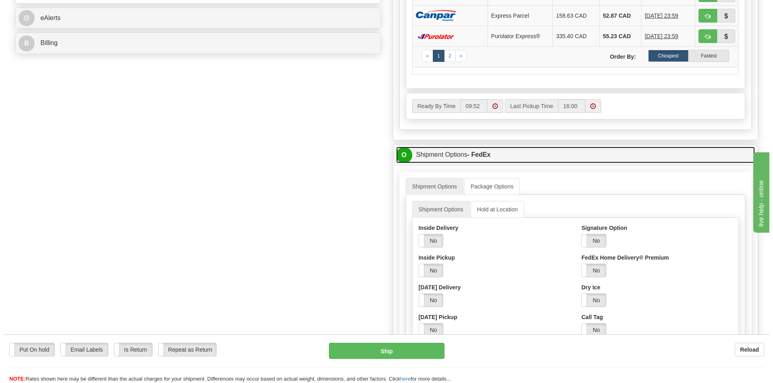
scroll to position [402, 0]
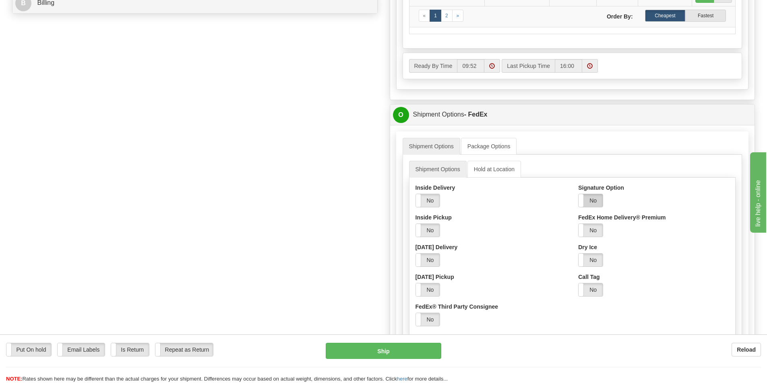
click at [590, 202] on label "No" at bounding box center [590, 200] width 24 height 13
click at [644, 230] on select "Adult Direct Indirect No Signature Required Service Default" at bounding box center [612, 231] width 69 height 14
click at [578, 224] on select "Adult Direct Indirect No Signature Required Service Default" at bounding box center [612, 231] width 69 height 14
click at [644, 231] on select "Adult Direct Indirect No Signature Required Service Default" at bounding box center [612, 231] width 69 height 14
select select "1"
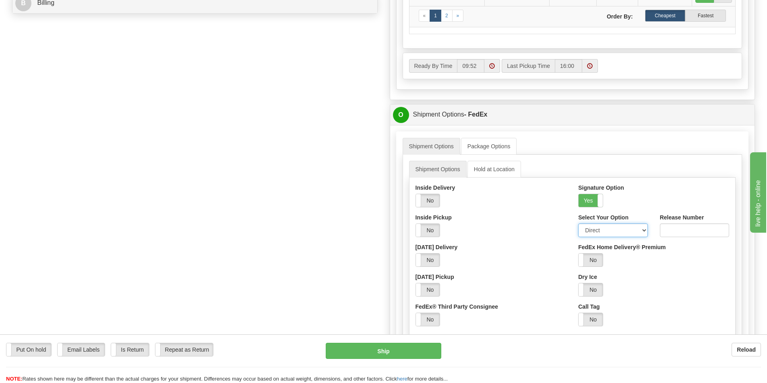
click at [578, 224] on select "Adult Direct Indirect No Signature Required Service Default" at bounding box center [612, 231] width 69 height 14
click at [388, 347] on button "Ship" at bounding box center [383, 351] width 115 height 16
type input "92"
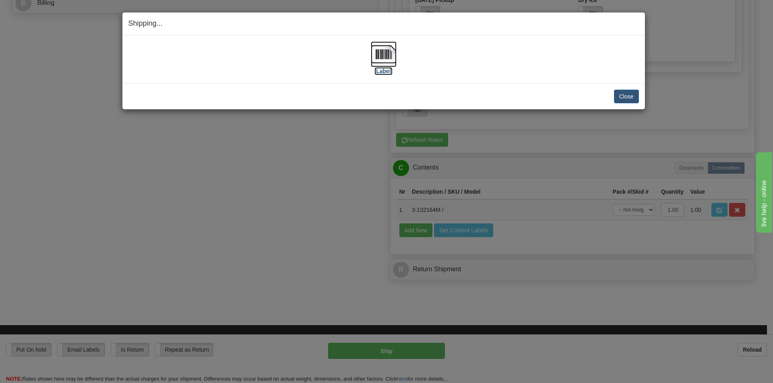
click at [388, 52] on img at bounding box center [384, 54] width 26 height 26
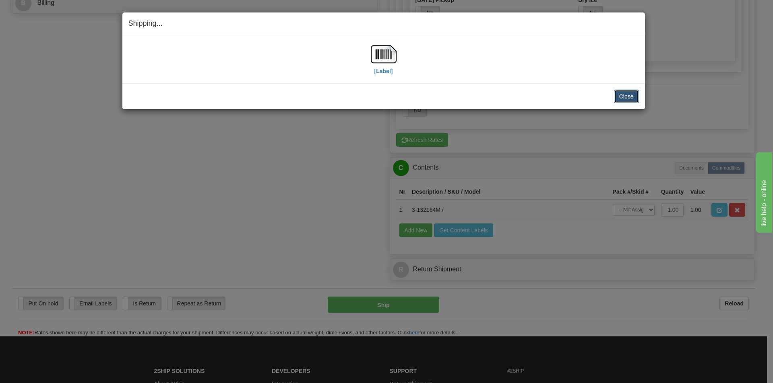
click at [632, 97] on button "Close" at bounding box center [626, 97] width 25 height 14
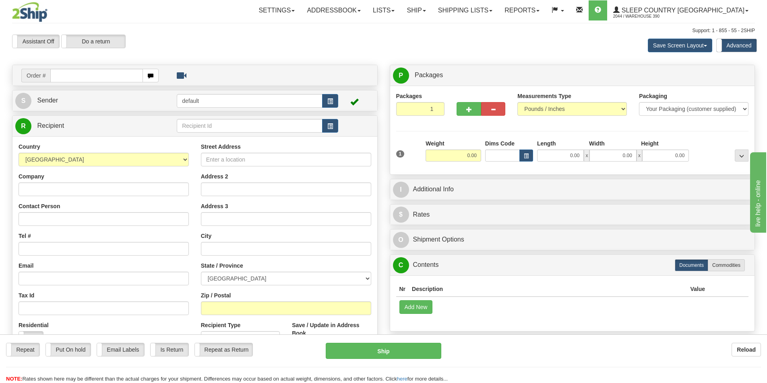
click at [72, 74] on input "text" at bounding box center [96, 76] width 93 height 14
type input "9002I173002"
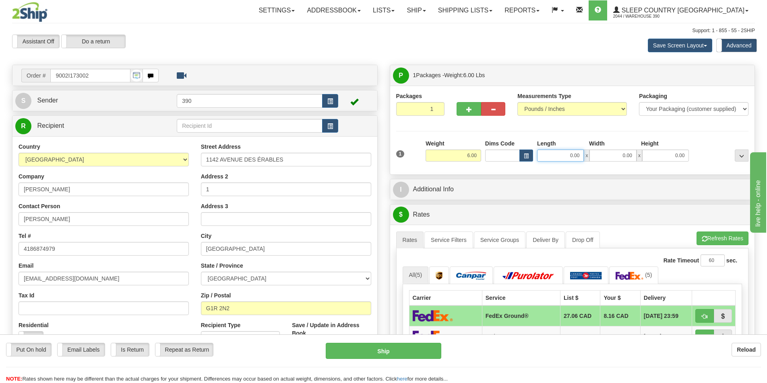
click at [577, 156] on input "0.00" at bounding box center [560, 156] width 47 height 12
type input "5.00"
click at [631, 158] on input "0.00" at bounding box center [612, 156] width 47 height 12
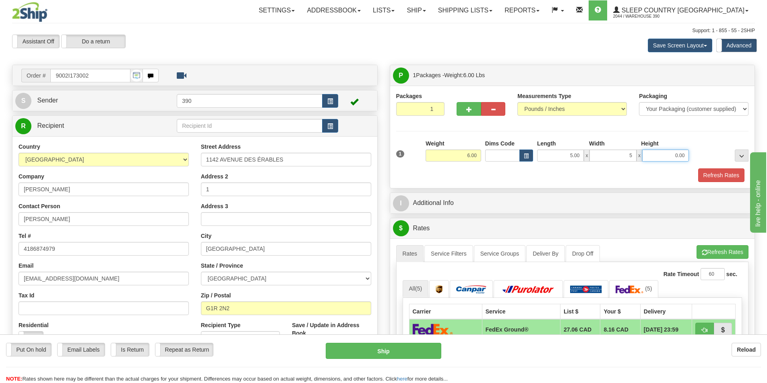
type input "5.00"
click at [686, 155] on input "0.00" at bounding box center [665, 156] width 47 height 12
type input "14.00"
click at [726, 172] on button "Refresh Rates" at bounding box center [721, 176] width 46 height 14
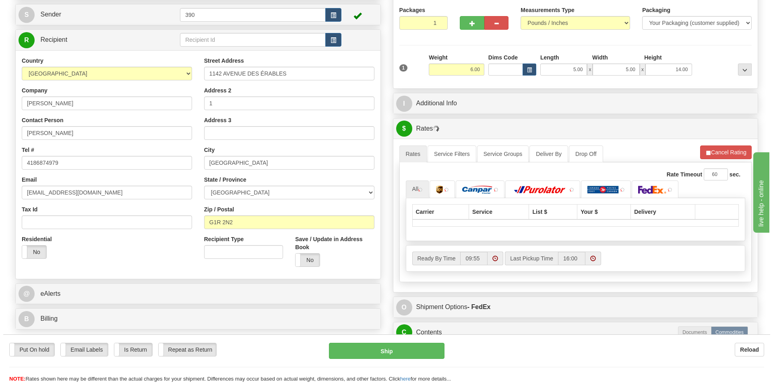
scroll to position [121, 0]
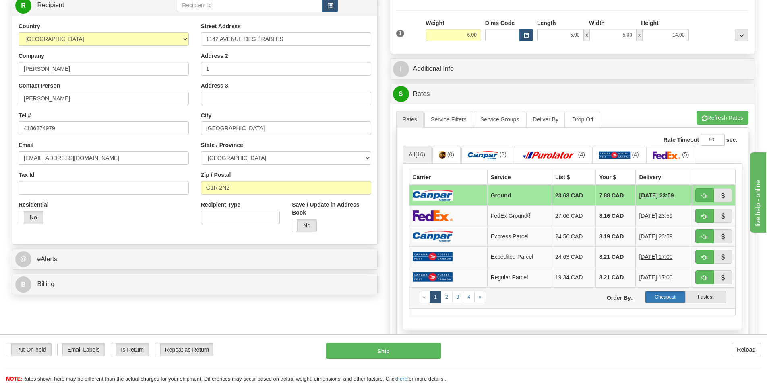
click at [664, 298] on label "Cheapest" at bounding box center [665, 297] width 41 height 12
click at [384, 351] on button "Ship" at bounding box center [383, 351] width 115 height 16
type input "1"
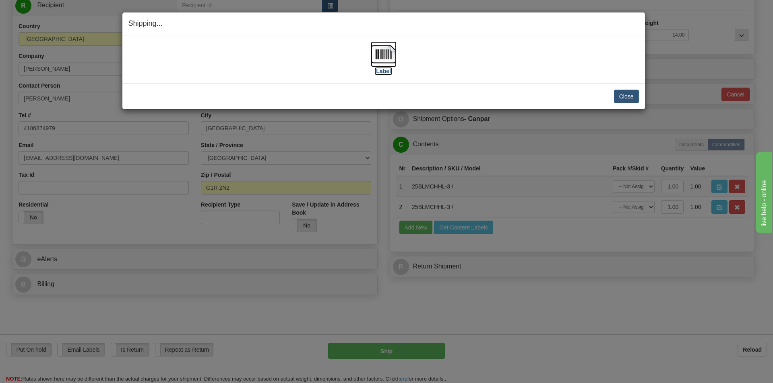
click at [385, 54] on img at bounding box center [384, 54] width 26 height 26
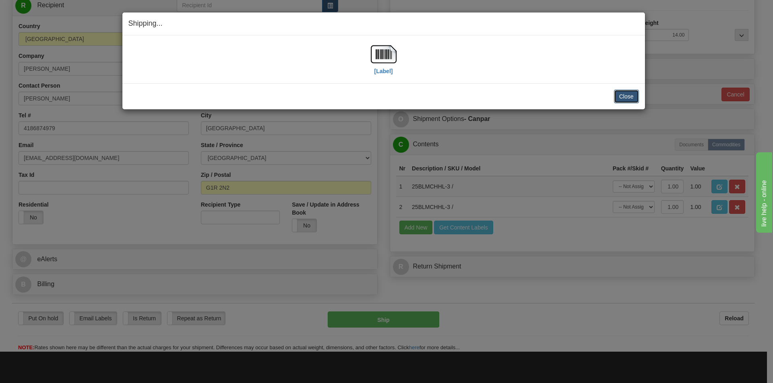
click at [620, 96] on button "Close" at bounding box center [626, 97] width 25 height 14
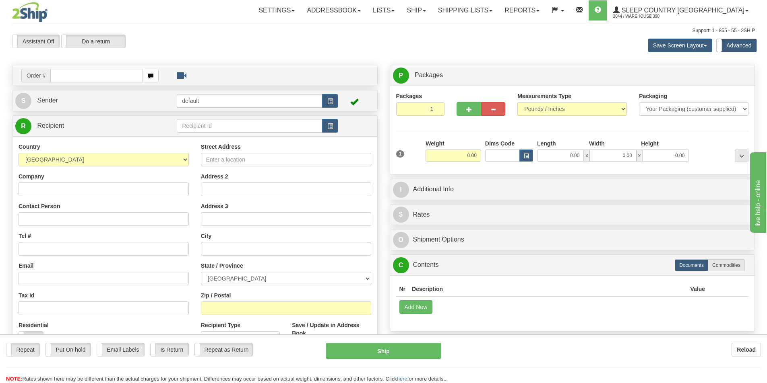
drag, startPoint x: 0, startPoint y: 0, endPoint x: 128, endPoint y: 75, distance: 148.6
click at [128, 75] on input "text" at bounding box center [96, 76] width 93 height 14
type input "9002I173272"
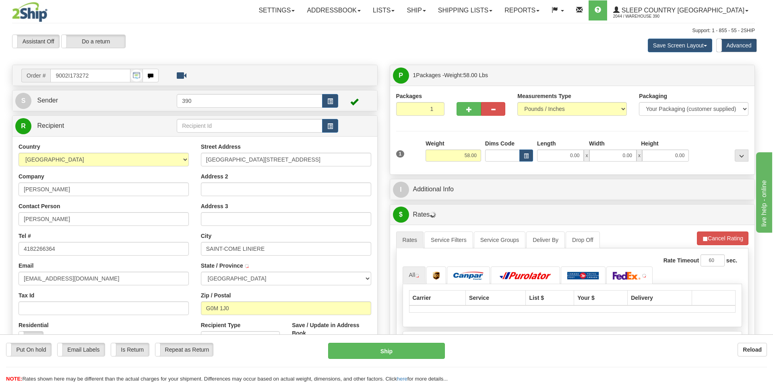
type input "SAINT-COME-LINIERE"
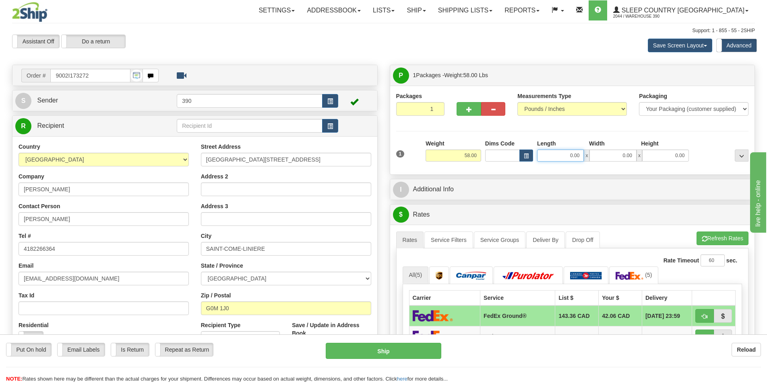
click at [583, 157] on input "0.00" at bounding box center [560, 156] width 47 height 12
type input "20.00"
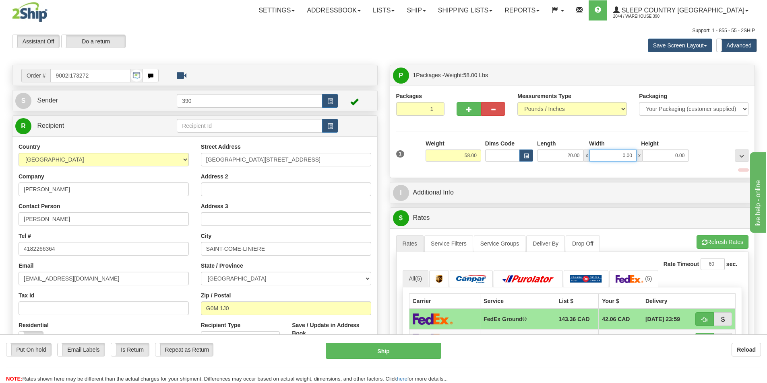
click at [633, 157] on input "0.00" at bounding box center [612, 156] width 47 height 12
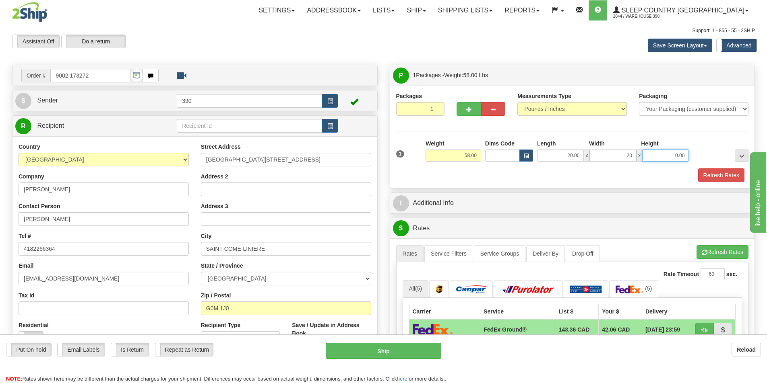
type input "20.00"
click at [686, 157] on input "0.00" at bounding box center [665, 156] width 47 height 12
type input "40.00"
click at [728, 175] on button "Refresh Rates" at bounding box center [721, 176] width 46 height 14
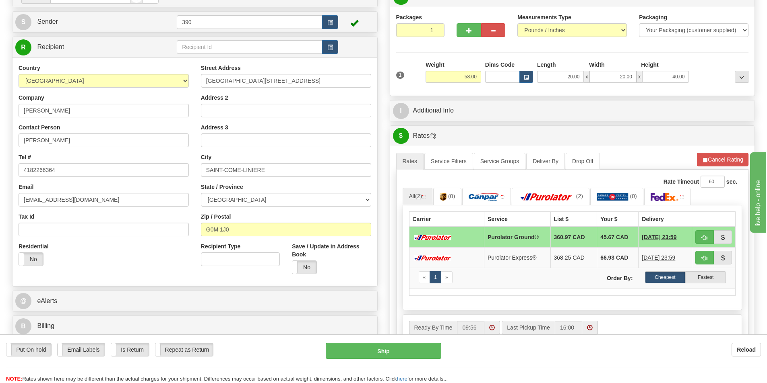
scroll to position [80, 0]
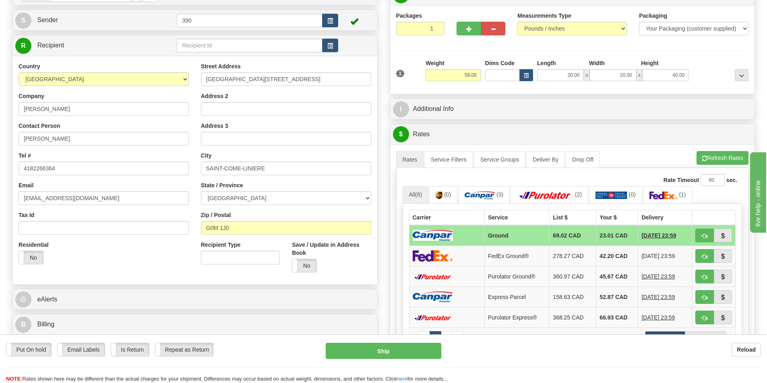
click at [662, 294] on span "[DATE] 23:59" at bounding box center [657, 297] width 33 height 8
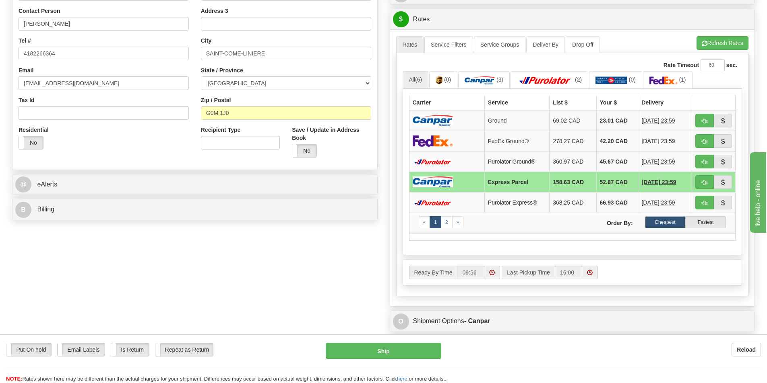
scroll to position [201, 0]
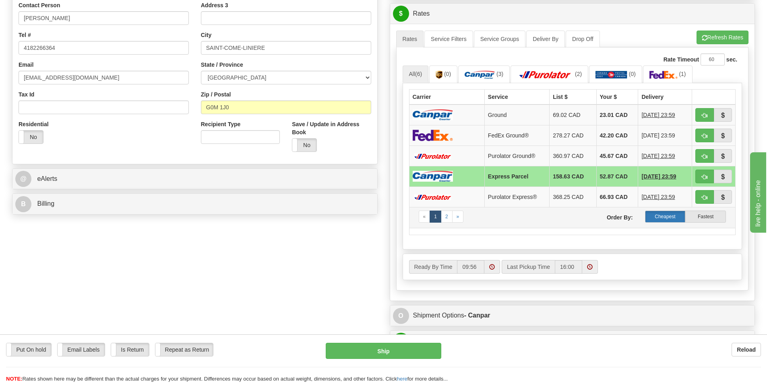
click at [666, 214] on label "Cheapest" at bounding box center [665, 217] width 41 height 12
click at [603, 113] on td "23.01 CAD" at bounding box center [617, 115] width 42 height 21
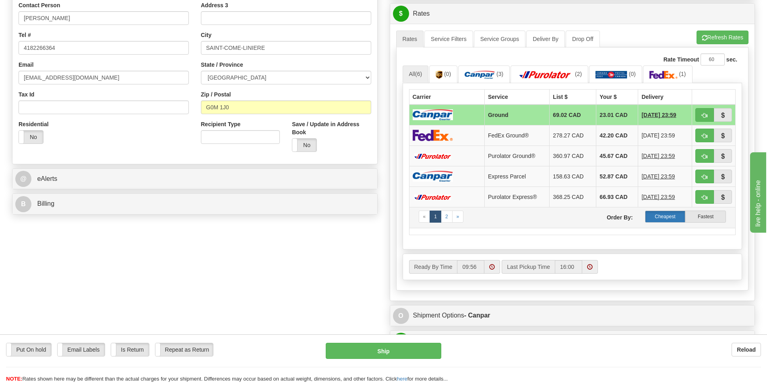
click at [666, 216] on label "Cheapest" at bounding box center [665, 217] width 41 height 12
click at [662, 216] on label "Cheapest" at bounding box center [665, 217] width 41 height 12
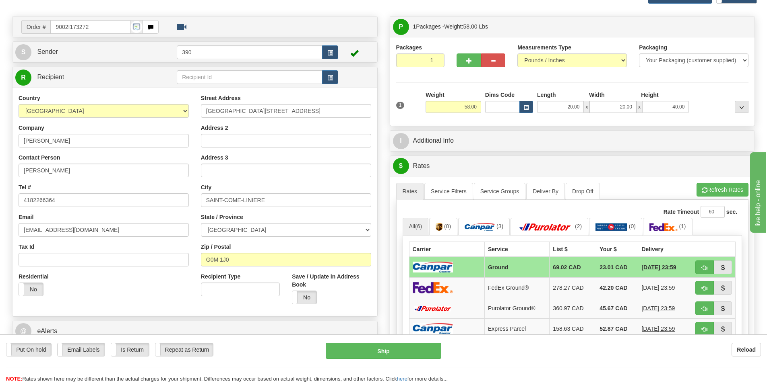
scroll to position [0, 0]
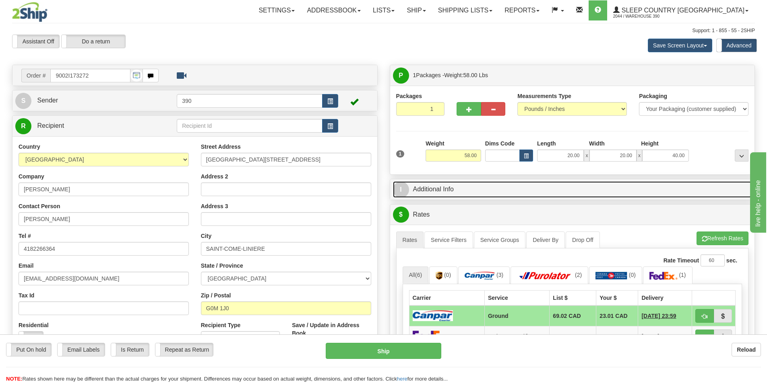
click at [435, 189] on link "I Additional Info" at bounding box center [572, 189] width 359 height 16
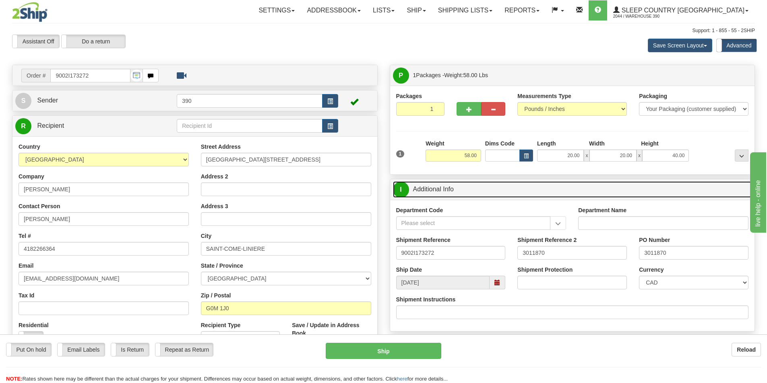
click at [435, 189] on link "I Additional Info" at bounding box center [572, 189] width 359 height 16
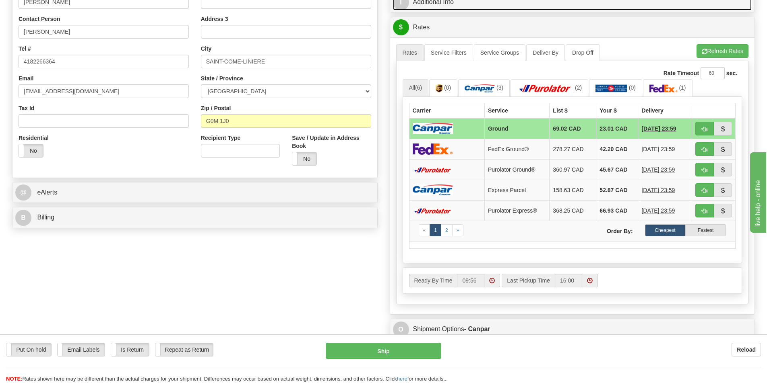
scroll to position [201, 0]
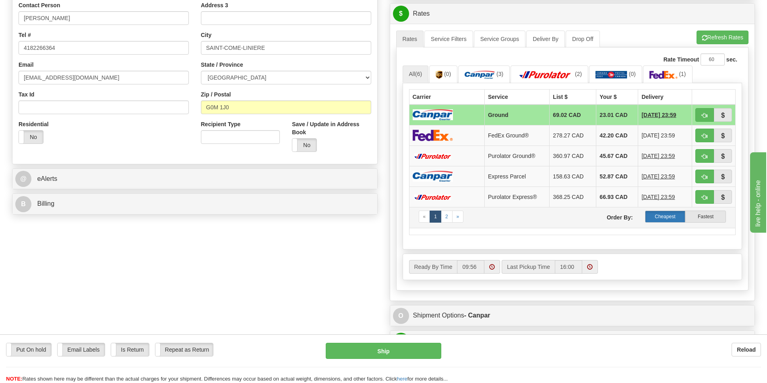
click at [665, 216] on label "Cheapest" at bounding box center [665, 217] width 41 height 12
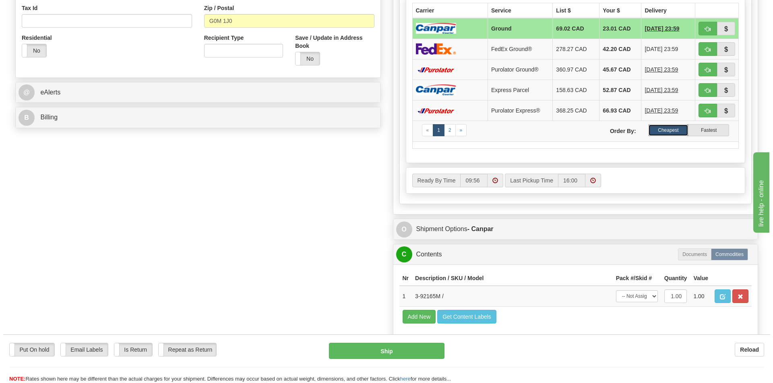
scroll to position [322, 0]
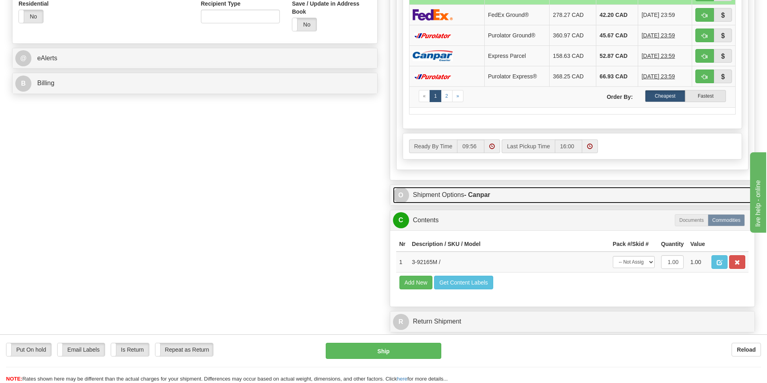
click at [439, 191] on link "O Shipment Options - Canpar" at bounding box center [572, 195] width 359 height 16
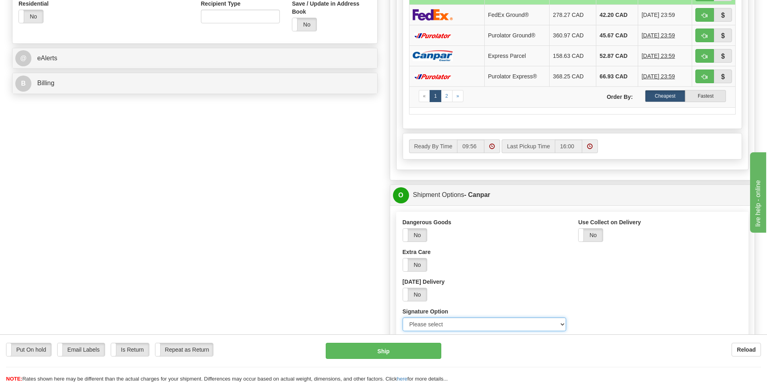
click at [561, 325] on select "Please select No Signature Required Signature Required Adult Signature" at bounding box center [484, 325] width 164 height 14
select select "2"
click at [402, 318] on select "Please select No Signature Required Signature Required Adult Signature" at bounding box center [484, 325] width 164 height 14
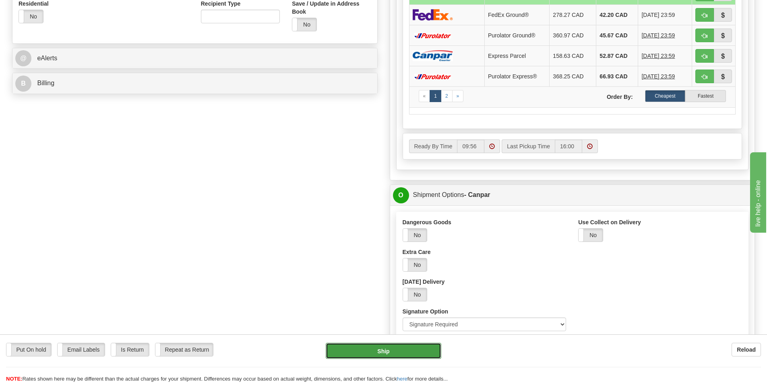
click at [383, 350] on button "Ship" at bounding box center [383, 351] width 115 height 16
type input "1"
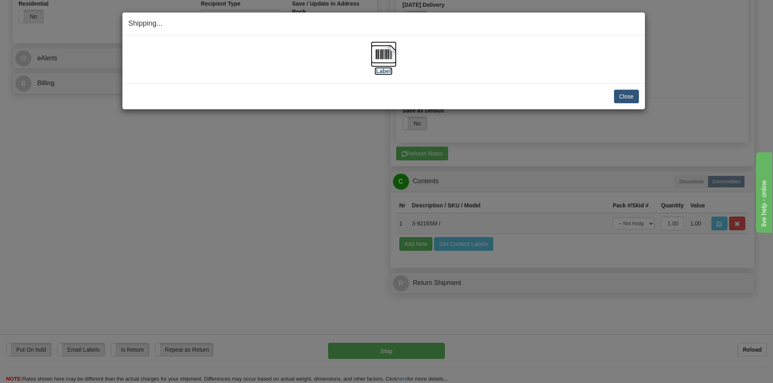
click at [385, 52] on img at bounding box center [384, 54] width 26 height 26
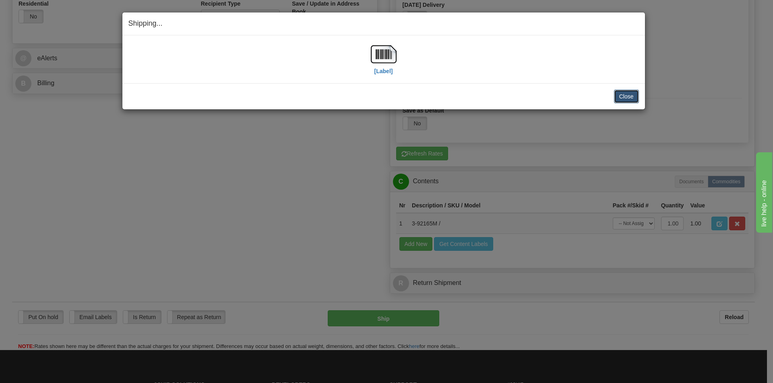
click at [627, 96] on button "Close" at bounding box center [626, 97] width 25 height 14
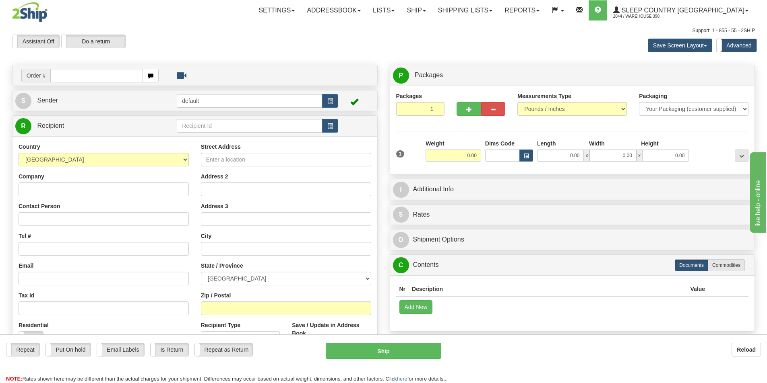
click at [67, 77] on input "text" at bounding box center [96, 76] width 93 height 14
type input "9002I173337"
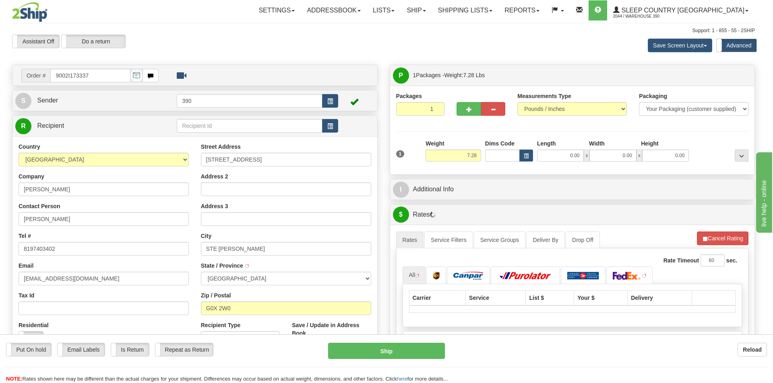
type input "SAINTE-MARIE-DE-BLANDFORD"
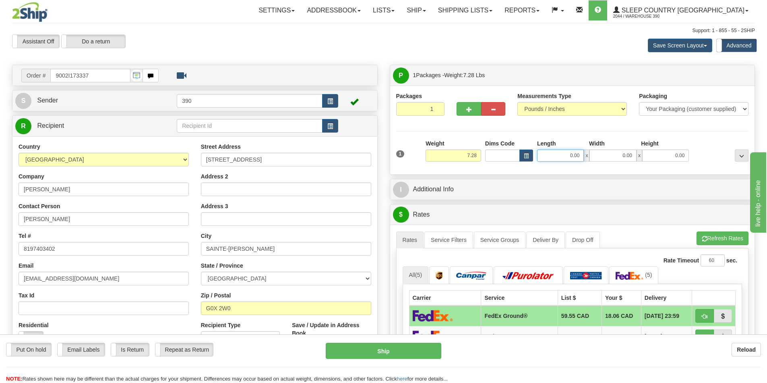
click at [581, 156] on input "0.00" at bounding box center [560, 156] width 47 height 12
type input "8.00"
click at [631, 156] on input "0.00" at bounding box center [612, 156] width 47 height 12
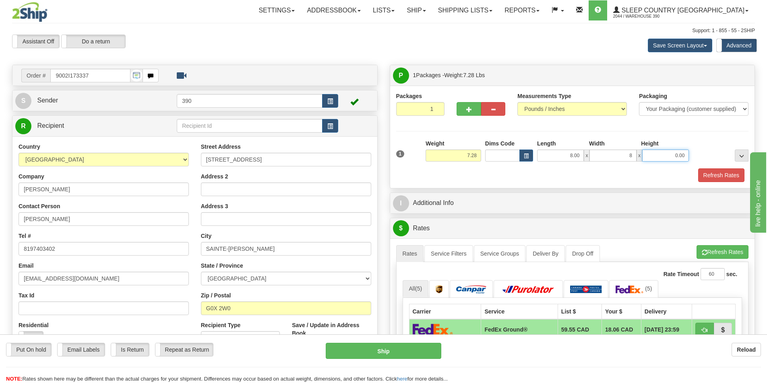
type input "8.00"
click at [686, 155] on input "0.00" at bounding box center [665, 156] width 47 height 12
type input "10.00"
click at [718, 173] on button "Refresh Rates" at bounding box center [721, 176] width 46 height 14
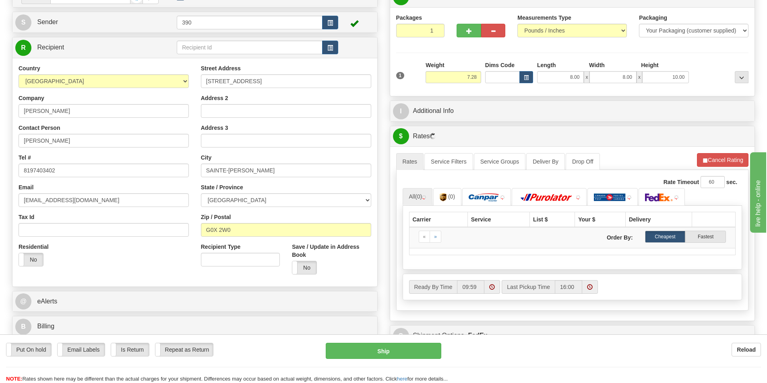
scroll to position [80, 0]
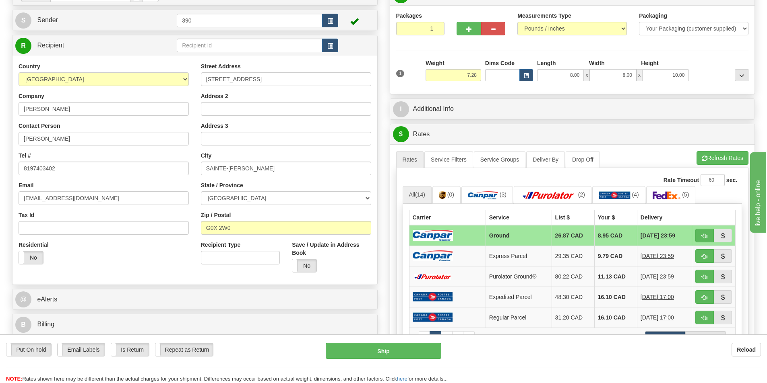
click at [602, 234] on td "8.95 CAD" at bounding box center [615, 235] width 43 height 21
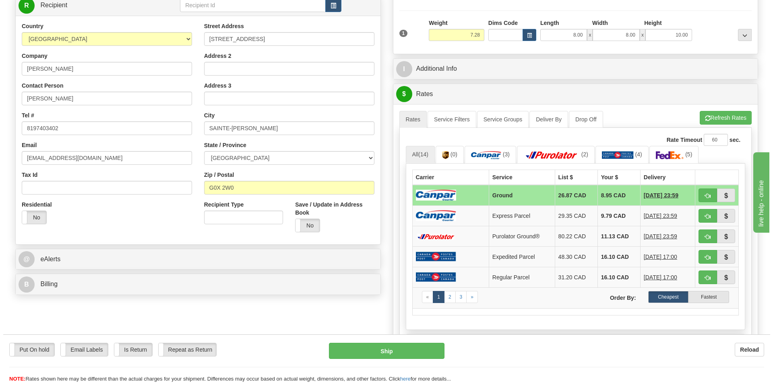
scroll to position [161, 0]
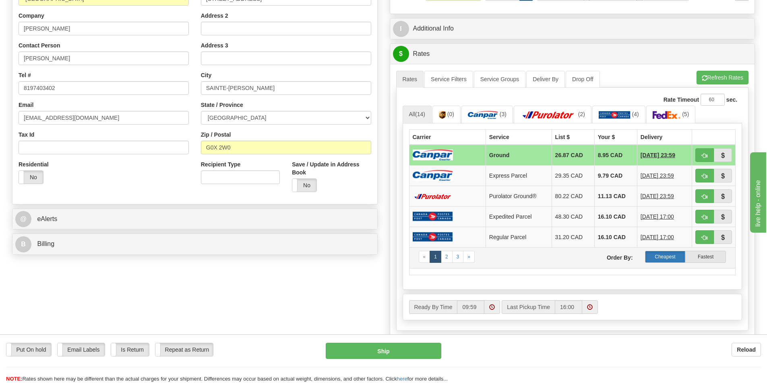
click at [665, 254] on label "Cheapest" at bounding box center [665, 257] width 41 height 12
click at [375, 349] on button "Ship" at bounding box center [383, 351] width 115 height 16
type input "1"
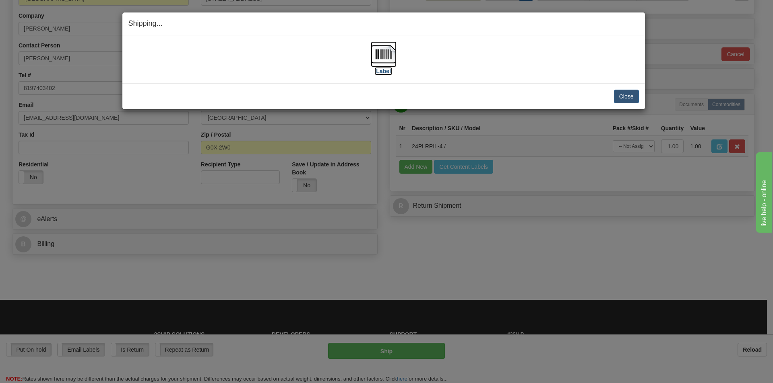
click at [387, 53] on img at bounding box center [384, 54] width 26 height 26
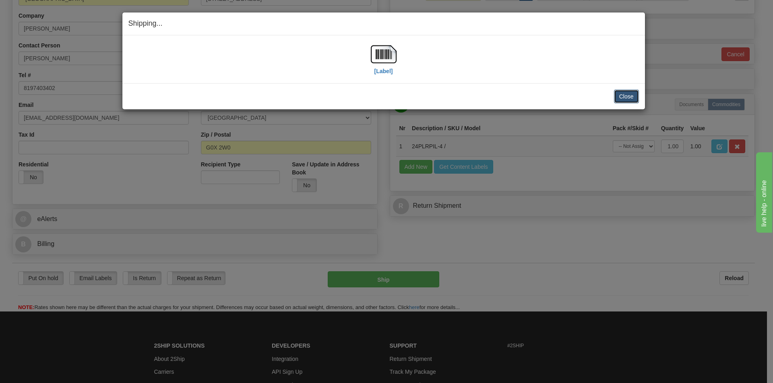
click at [623, 97] on button "Close" at bounding box center [626, 97] width 25 height 14
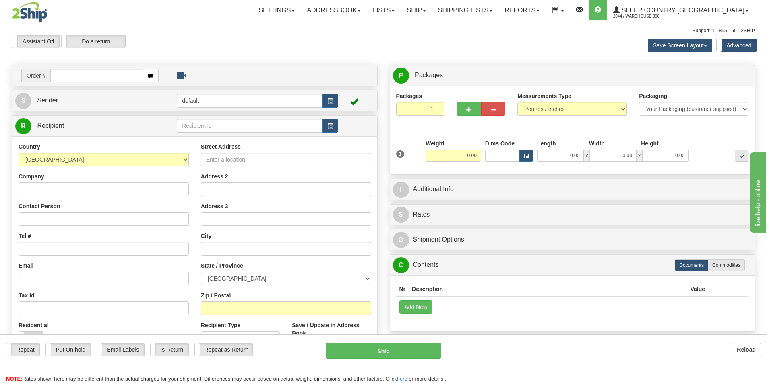
click at [111, 76] on input "text" at bounding box center [96, 76] width 93 height 14
type input "9002I173514"
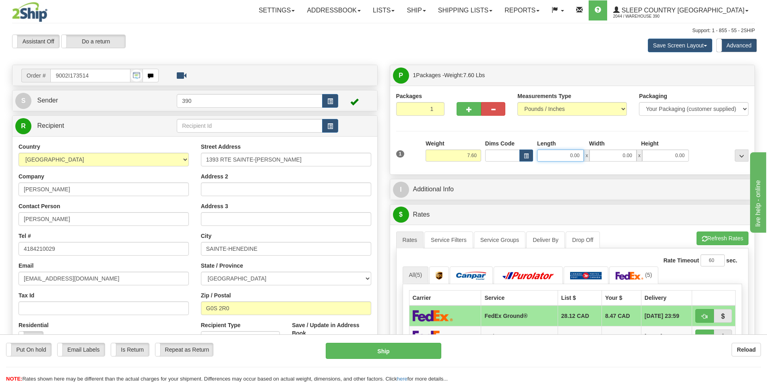
click at [582, 155] on input "0.00" at bounding box center [560, 156] width 47 height 12
type input "7.00"
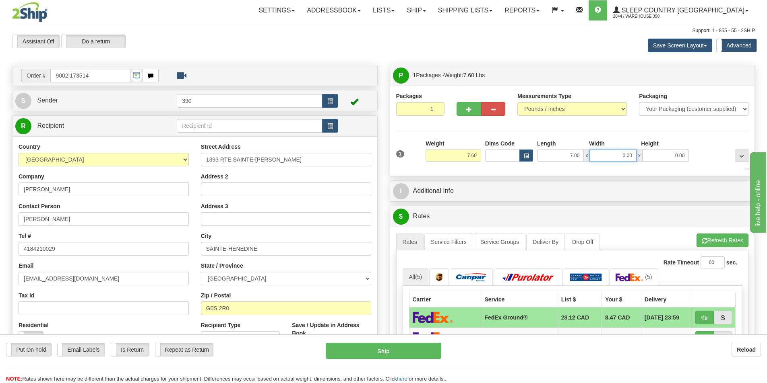
click at [632, 156] on input "0.00" at bounding box center [612, 156] width 47 height 12
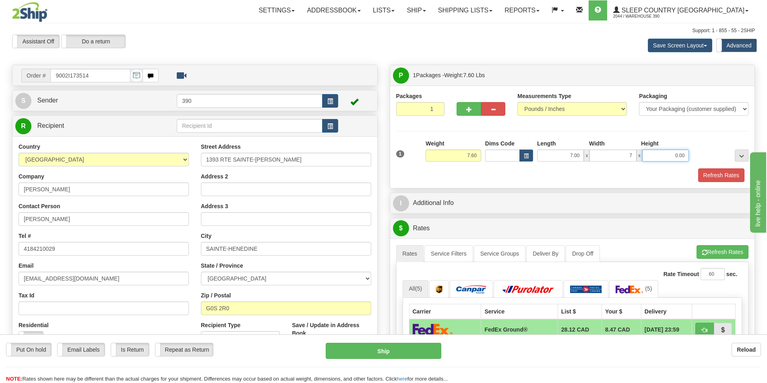
type input "7.00"
click at [686, 154] on input "0.00" at bounding box center [665, 156] width 47 height 12
type input "14.00"
click at [721, 172] on button "Refresh Rates" at bounding box center [721, 176] width 46 height 14
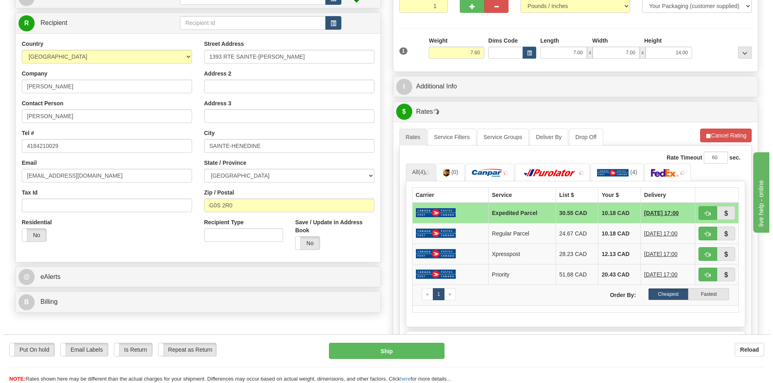
scroll to position [161, 0]
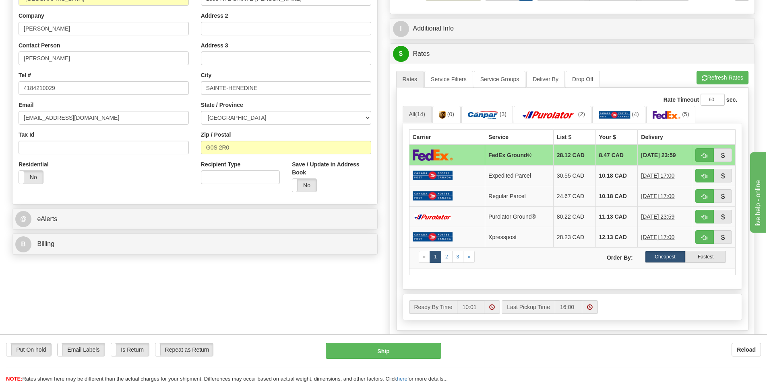
click at [665, 255] on label "Cheapest" at bounding box center [665, 257] width 41 height 12
click at [389, 352] on button "Ship" at bounding box center [383, 351] width 115 height 16
type input "92"
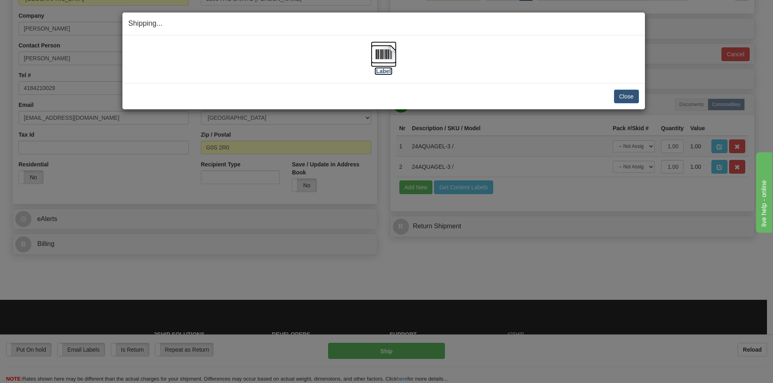
click at [387, 56] on img at bounding box center [384, 54] width 26 height 26
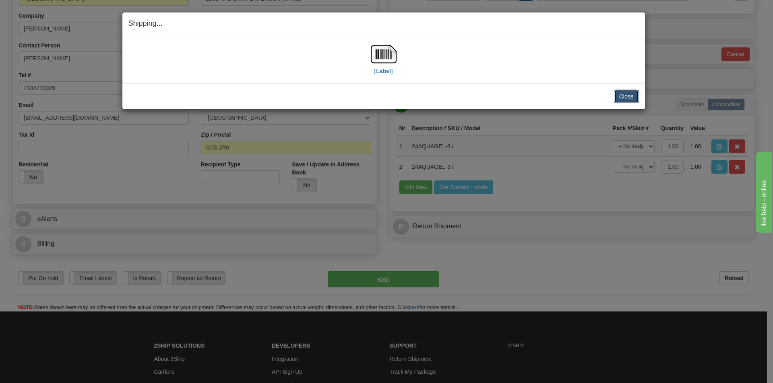
click at [621, 95] on button "Close" at bounding box center [626, 97] width 25 height 14
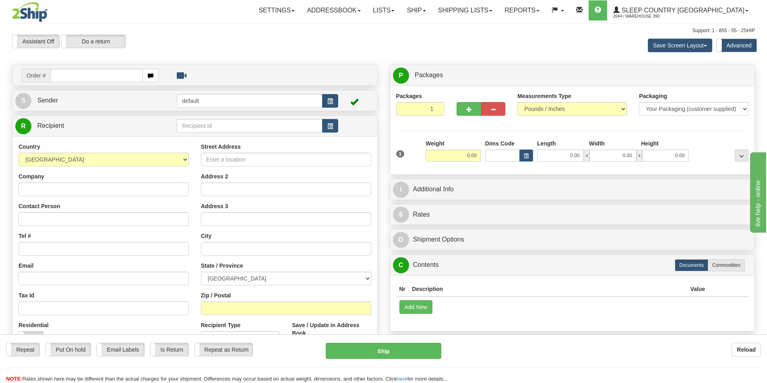
click at [94, 77] on input "text" at bounding box center [96, 76] width 93 height 14
type input "9002I173599"
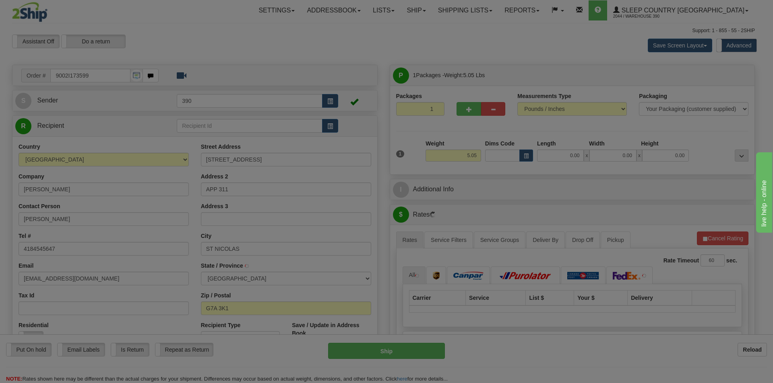
type input "LEVIS"
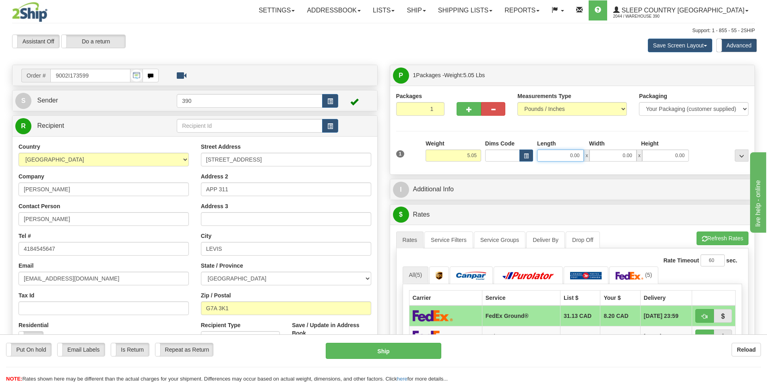
click at [580, 157] on input "0.00" at bounding box center [560, 156] width 47 height 12
type input "8.00"
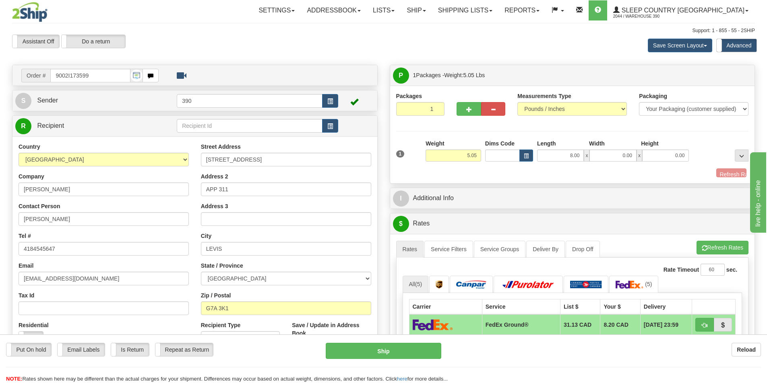
click at [636, 155] on span "x" at bounding box center [639, 156] width 6 height 12
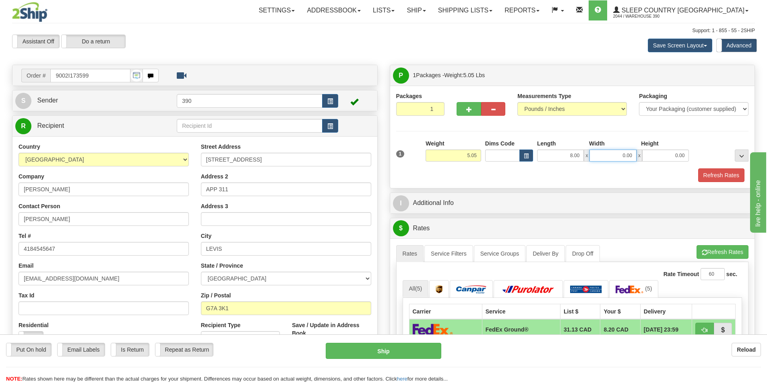
click at [634, 155] on input "0.00" at bounding box center [612, 156] width 47 height 12
type input "8.00"
click at [682, 157] on input "0.00" at bounding box center [665, 156] width 47 height 12
type input "4"
type input "10.00"
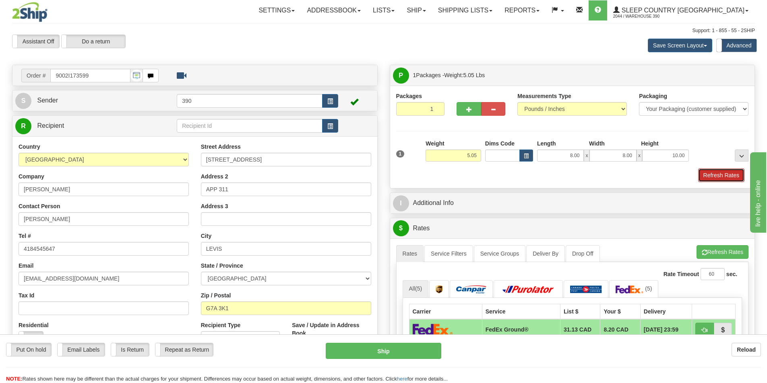
click at [711, 171] on button "Refresh Rates" at bounding box center [721, 176] width 46 height 14
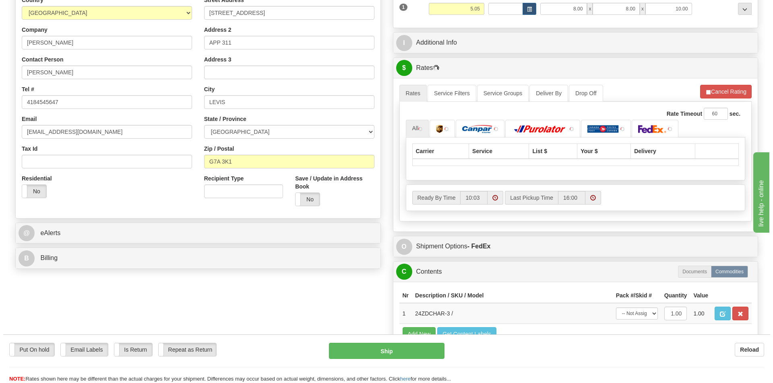
scroll to position [161, 0]
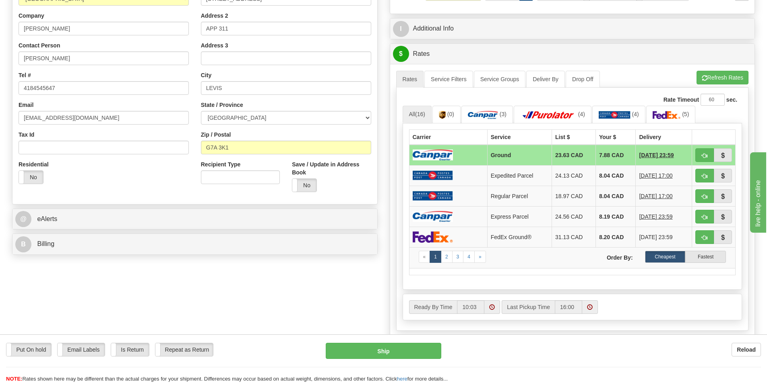
click at [600, 154] on td "7.88 CAD" at bounding box center [615, 155] width 40 height 21
click at [670, 255] on label "Cheapest" at bounding box center [665, 257] width 41 height 12
click at [386, 351] on button "Ship" at bounding box center [383, 351] width 115 height 16
type input "1"
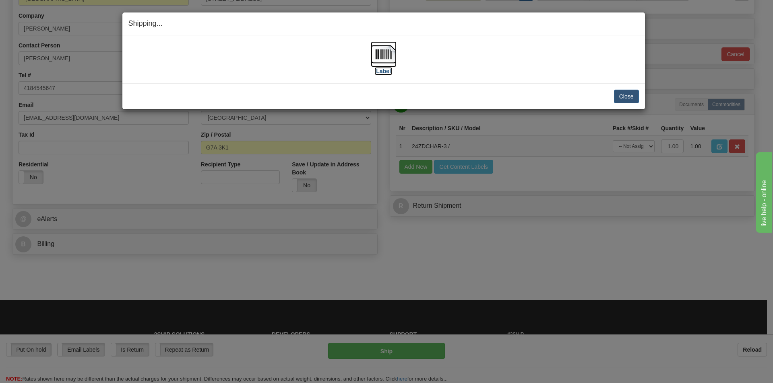
click at [386, 53] on img at bounding box center [384, 54] width 26 height 26
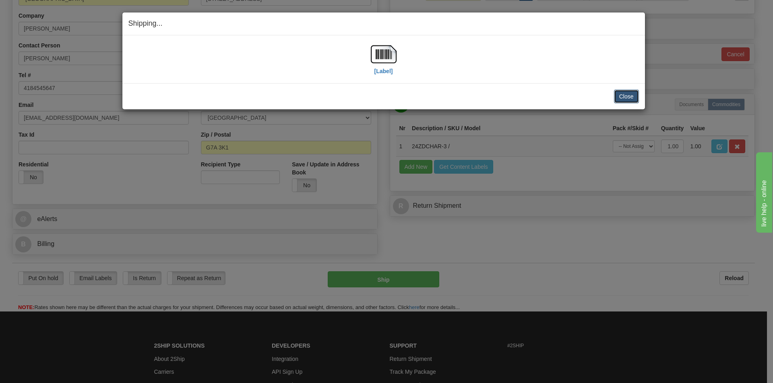
click at [630, 95] on button "Close" at bounding box center [626, 97] width 25 height 14
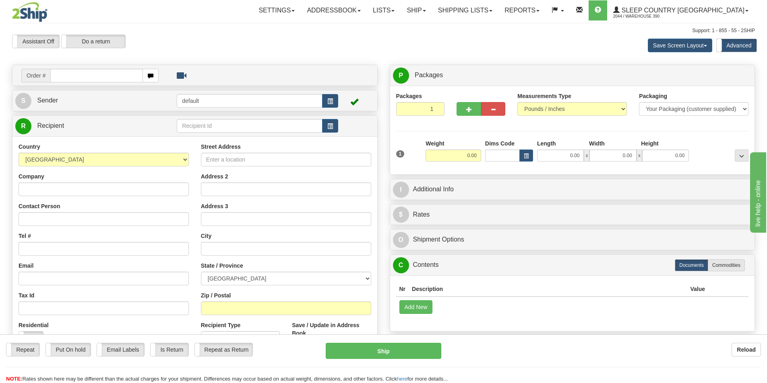
click at [127, 74] on input "text" at bounding box center [96, 76] width 93 height 14
type input "9002I173604"
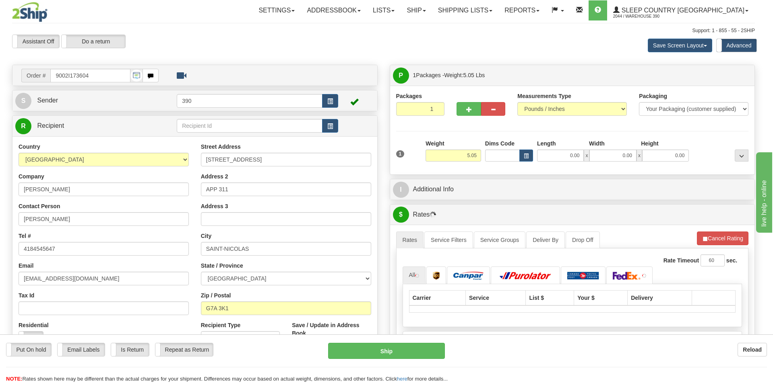
type input "LEVIS"
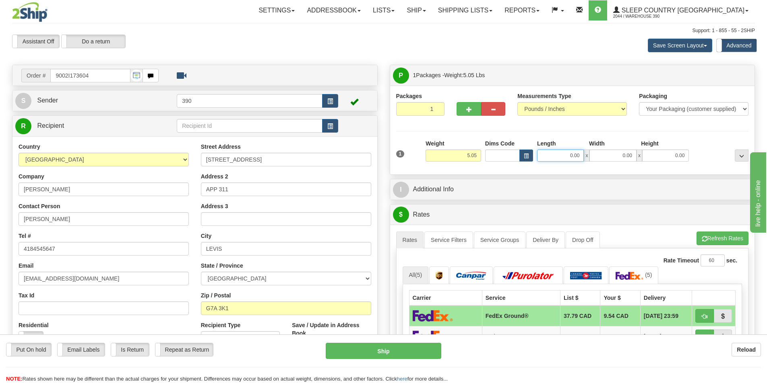
click at [578, 156] on input "0.00" at bounding box center [560, 156] width 47 height 12
type input "8.00"
click at [625, 156] on input "0.00" at bounding box center [612, 156] width 47 height 12
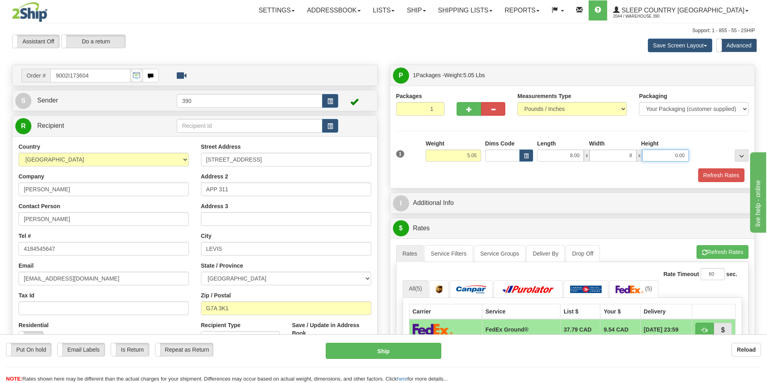
type input "8.00"
click at [683, 155] on input "0.00" at bounding box center [665, 156] width 47 height 12
type input "10.00"
click at [727, 177] on button "Refresh Rates" at bounding box center [721, 176] width 46 height 14
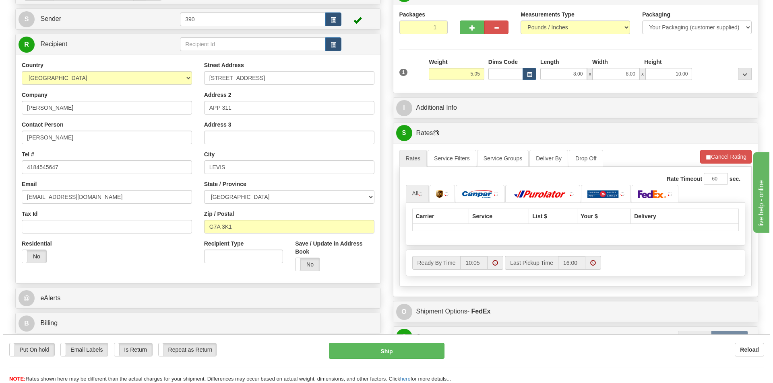
scroll to position [121, 0]
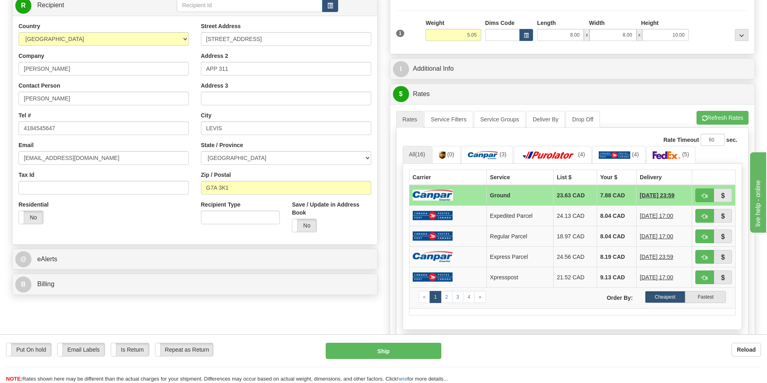
click at [599, 194] on td "7.88 CAD" at bounding box center [615, 195] width 39 height 21
click at [664, 296] on label "Cheapest" at bounding box center [665, 297] width 41 height 12
click at [394, 347] on button "Ship" at bounding box center [383, 351] width 115 height 16
type input "1"
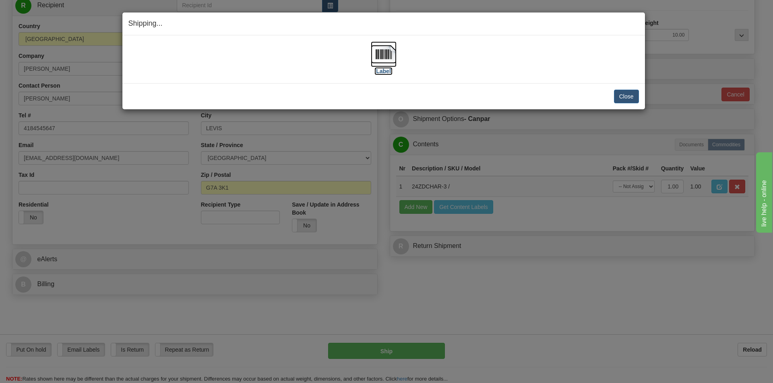
click at [385, 53] on img at bounding box center [384, 54] width 26 height 26
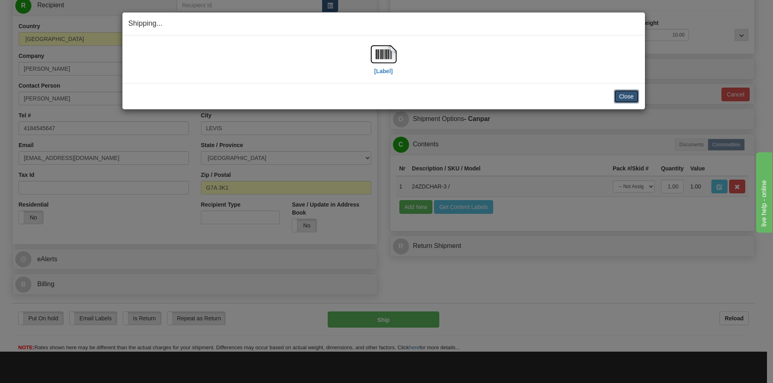
click at [628, 95] on button "Close" at bounding box center [626, 97] width 25 height 14
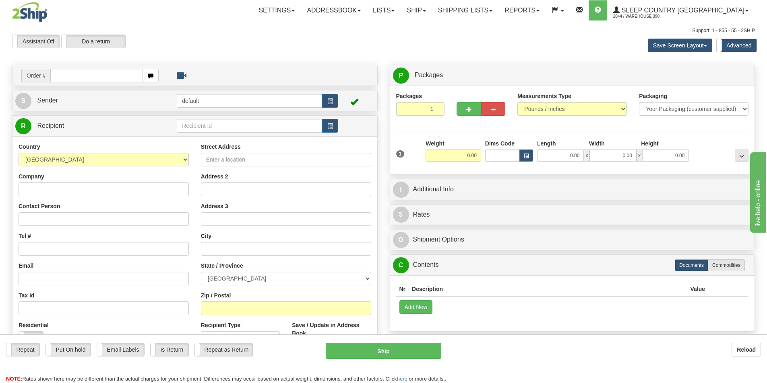
click at [112, 76] on input "text" at bounding box center [96, 76] width 93 height 14
type input "9002I173619"
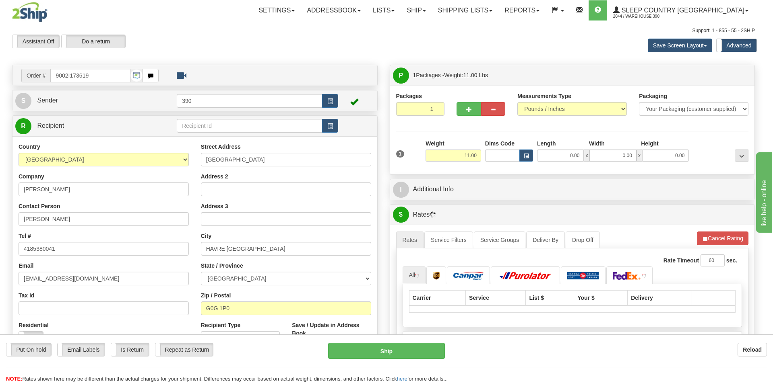
type input "HAVRE-SAINT-PIERRE"
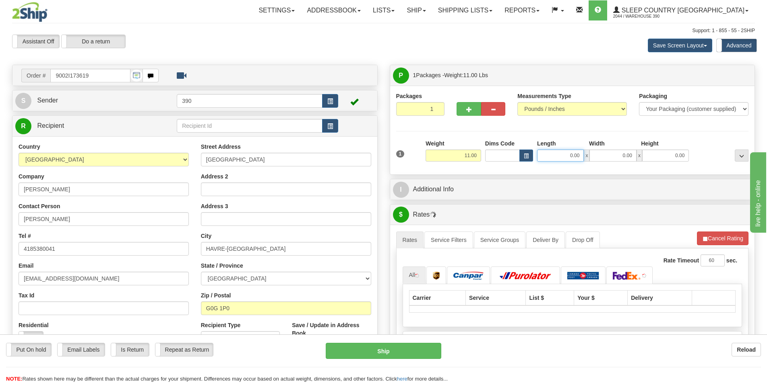
click at [582, 155] on input "0.00" at bounding box center [560, 156] width 47 height 12
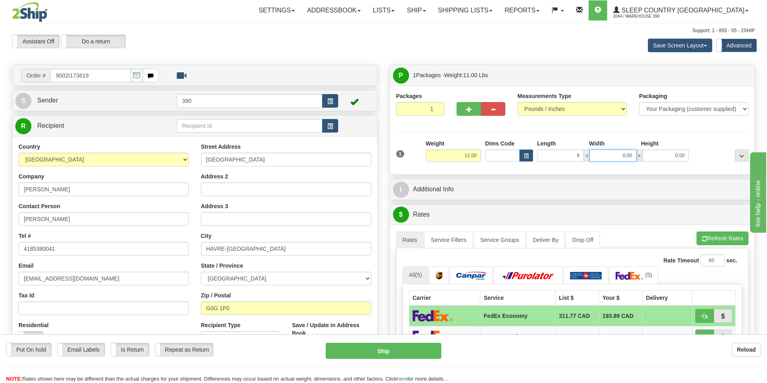
type input "8.00"
click at [632, 156] on input "0.00" at bounding box center [612, 156] width 47 height 12
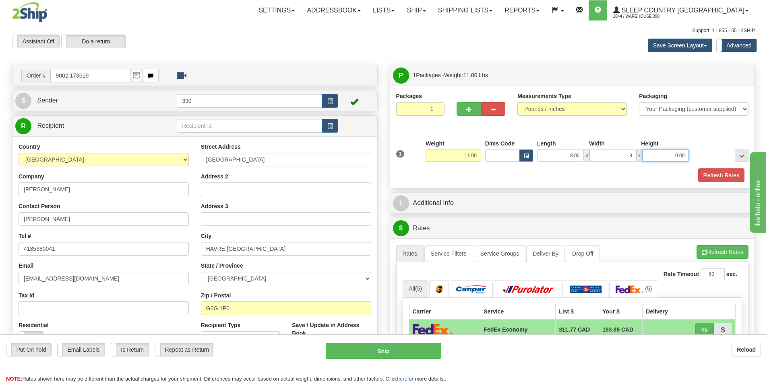
type input "8.00"
click at [684, 155] on input "0.00" at bounding box center [665, 156] width 47 height 12
type input "20.00"
click at [730, 172] on button "Refresh Rates" at bounding box center [721, 176] width 46 height 14
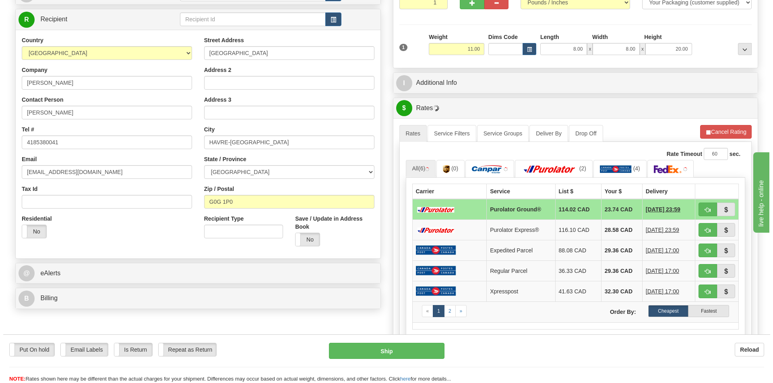
scroll to position [121, 0]
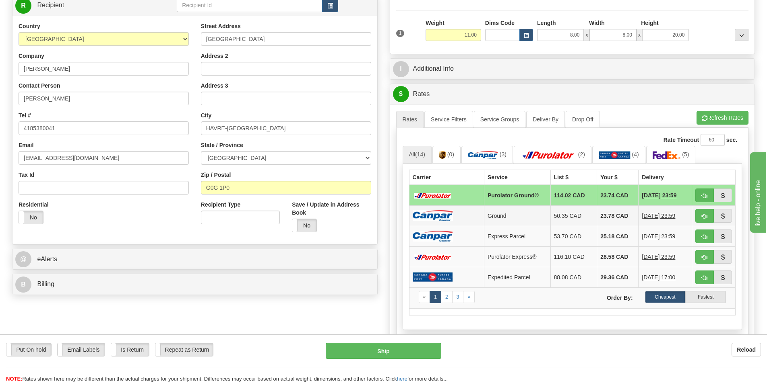
click at [599, 216] on td "23.78 CAD" at bounding box center [617, 216] width 41 height 21
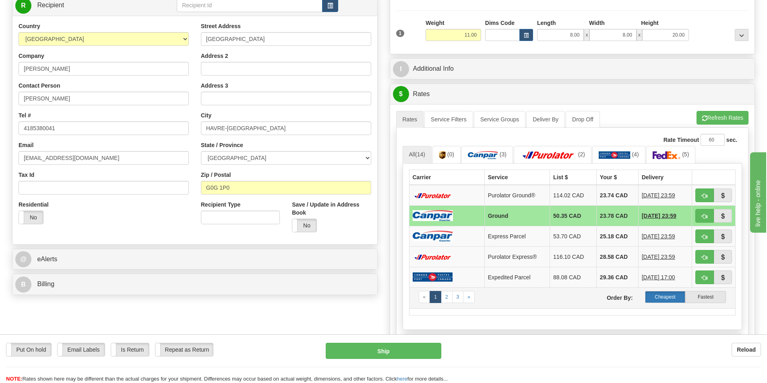
click at [664, 295] on label "Cheapest" at bounding box center [665, 297] width 41 height 12
click at [378, 350] on button "Ship" at bounding box center [383, 351] width 115 height 16
type input "1"
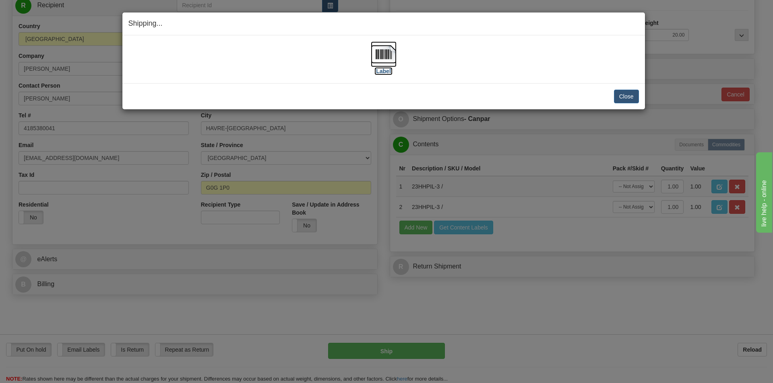
click at [388, 54] on img at bounding box center [384, 54] width 26 height 26
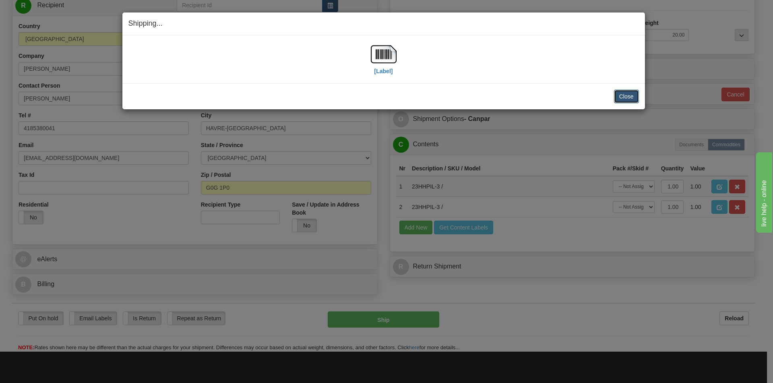
click at [626, 97] on button "Close" at bounding box center [626, 97] width 25 height 14
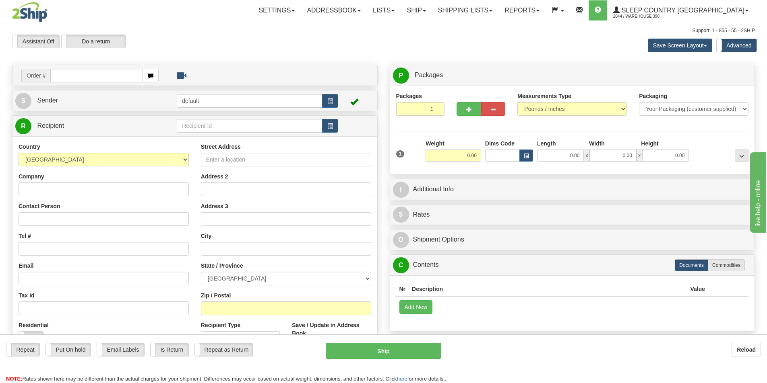
click at [76, 76] on input "text" at bounding box center [96, 76] width 93 height 14
type input "9002I173671"
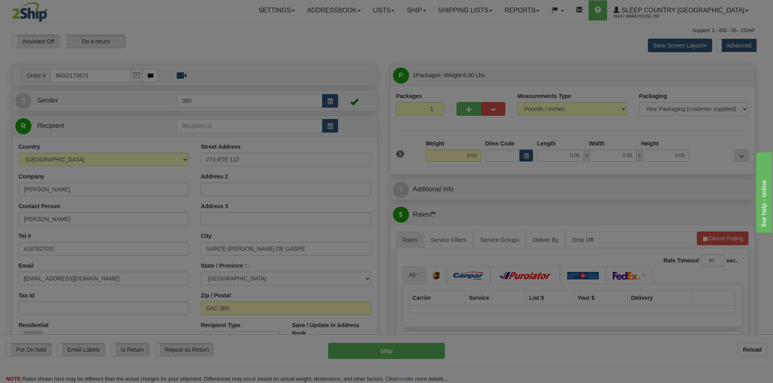
type input "SAINTE-[PERSON_NAME]-DE-GASPE"
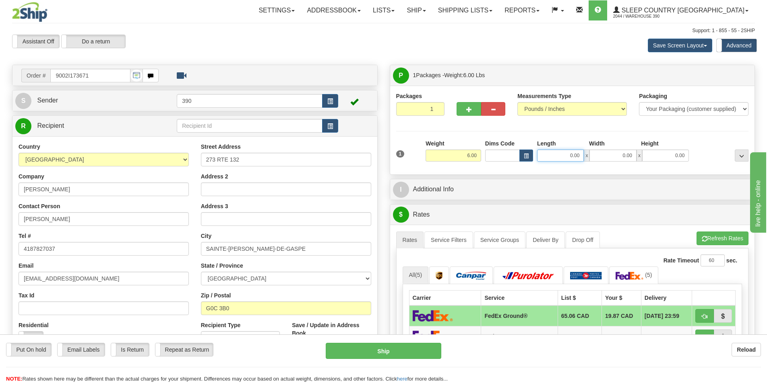
click at [581, 155] on input "0.00" at bounding box center [560, 156] width 47 height 12
type input "5.00"
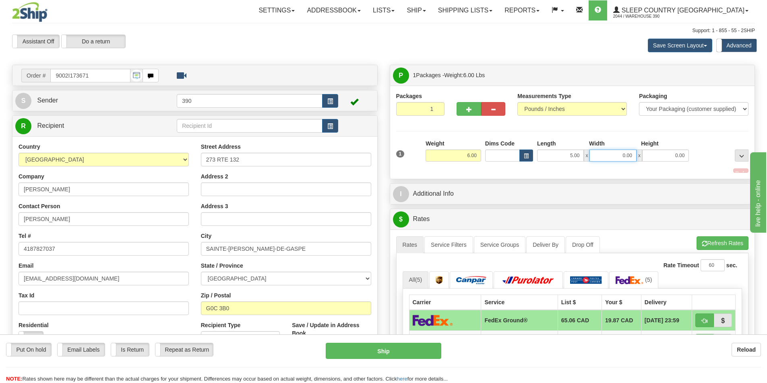
click at [633, 155] on input "0.00" at bounding box center [612, 156] width 47 height 12
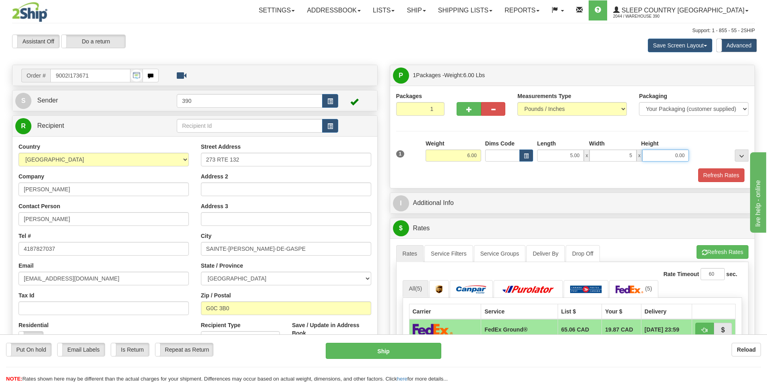
type input "5.00"
click at [685, 155] on input "0.00" at bounding box center [665, 156] width 47 height 12
type input "14.00"
click at [716, 173] on button "Refresh Rates" at bounding box center [721, 176] width 46 height 14
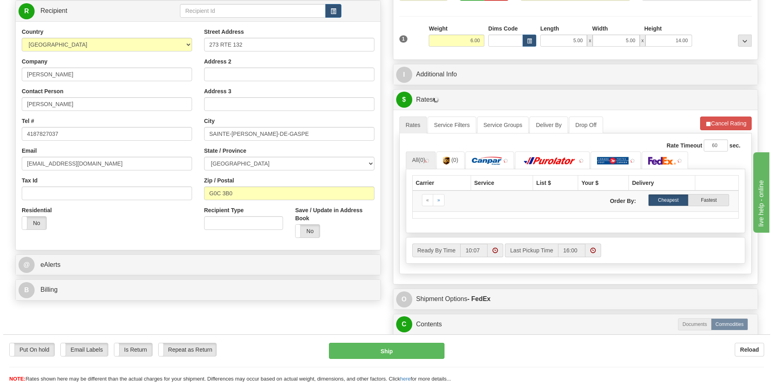
scroll to position [121, 0]
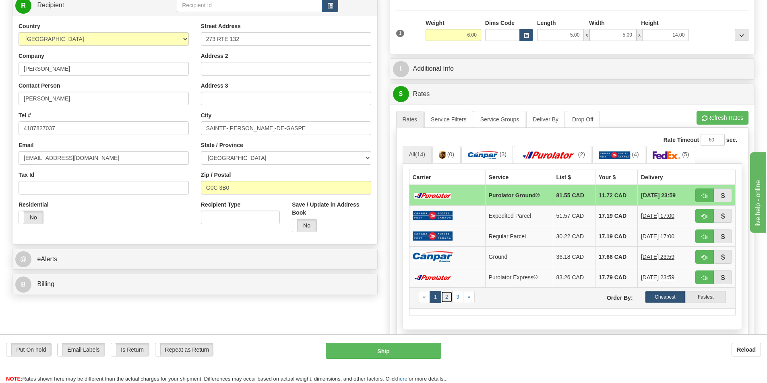
click at [446, 299] on link "2" at bounding box center [447, 297] width 12 height 12
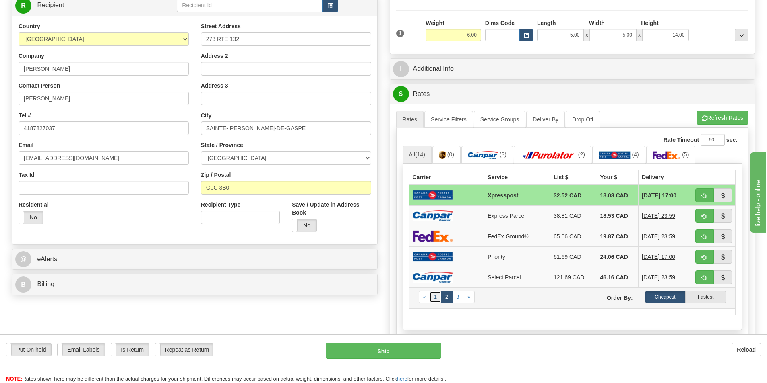
click at [433, 298] on link "1" at bounding box center [435, 297] width 12 height 12
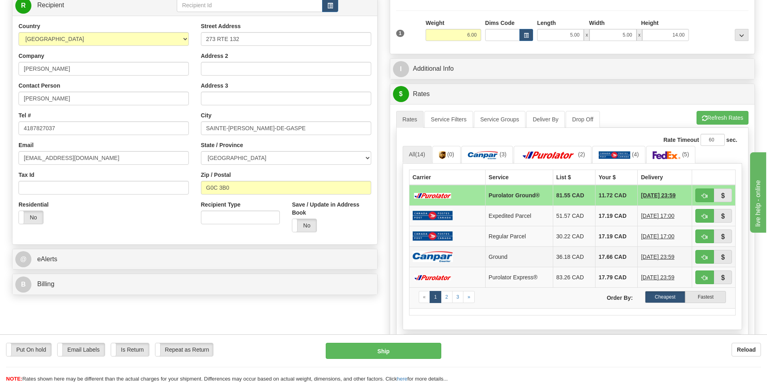
click at [600, 256] on td "17.66 CAD" at bounding box center [616, 257] width 42 height 21
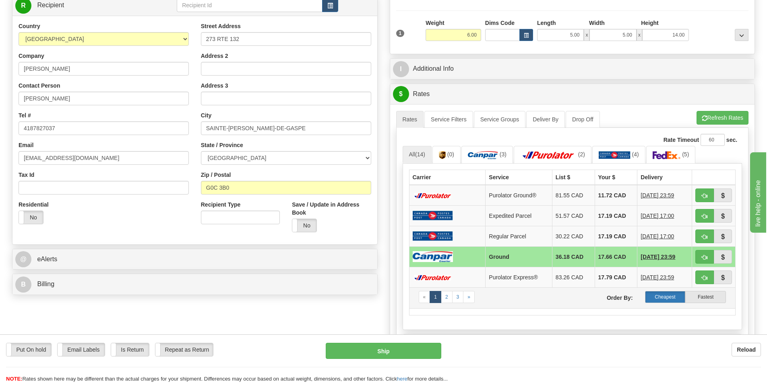
click at [664, 295] on label "Cheapest" at bounding box center [665, 297] width 41 height 12
click at [374, 349] on button "Ship" at bounding box center [383, 351] width 115 height 16
type input "1"
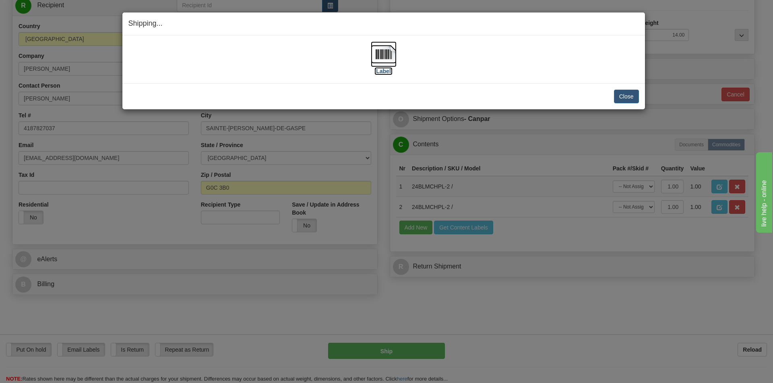
click at [382, 51] on img at bounding box center [384, 54] width 26 height 26
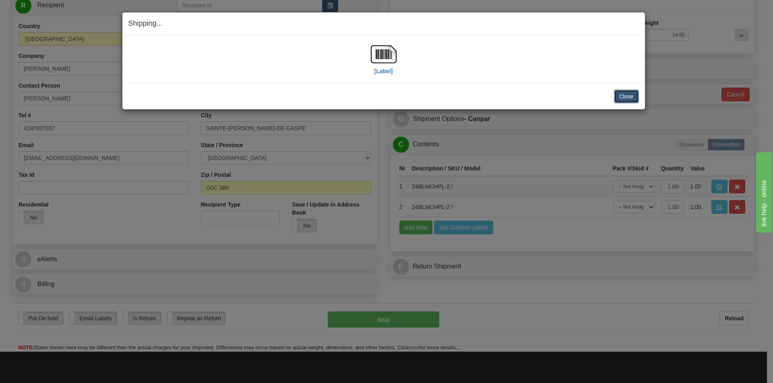
click at [627, 96] on button "Close" at bounding box center [626, 97] width 25 height 14
